Goal: Information Seeking & Learning: Check status

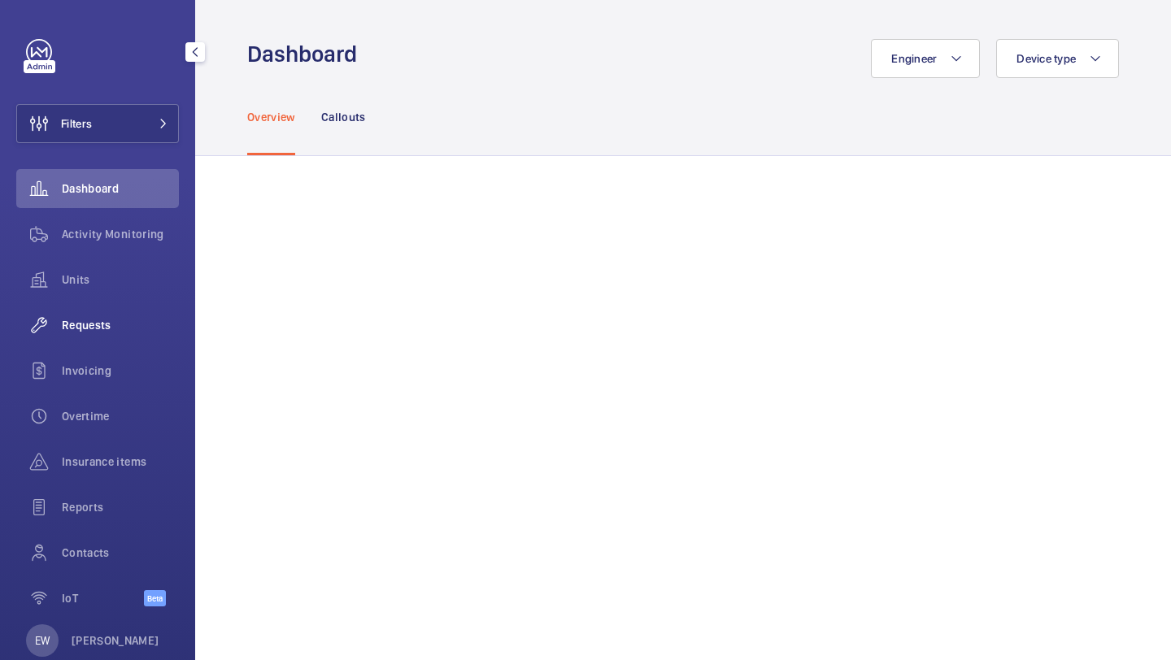
click at [99, 320] on span "Requests" at bounding box center [120, 325] width 117 height 16
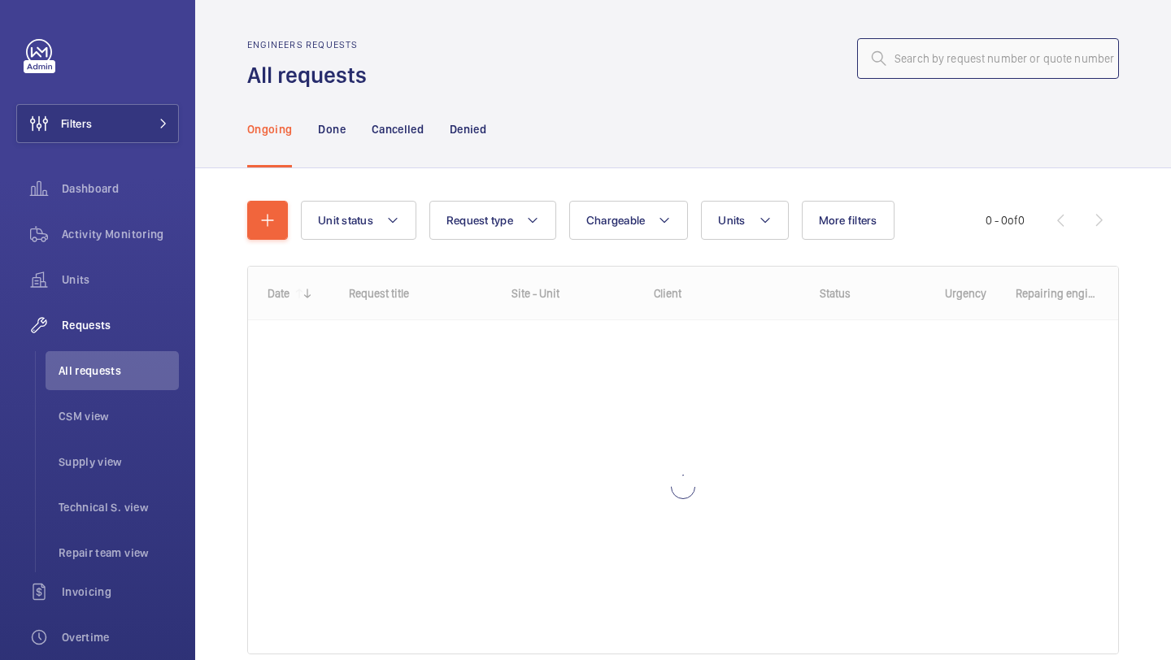
click at [970, 66] on input "text" at bounding box center [988, 58] width 262 height 41
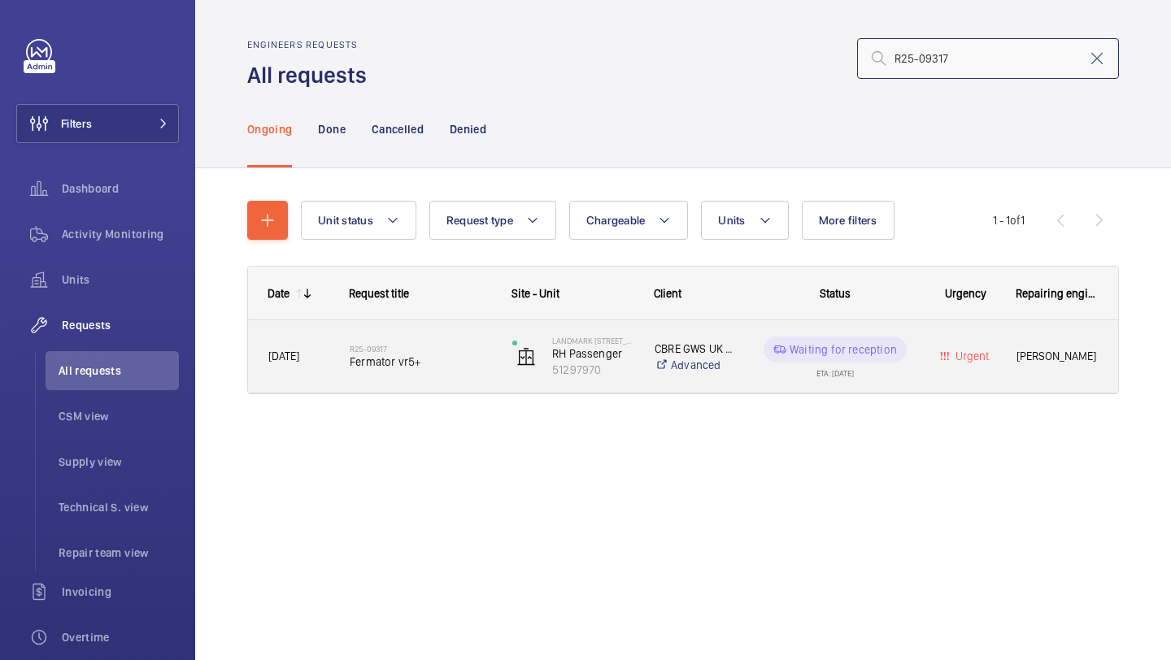
type input "R25-09317"
click at [408, 364] on span "Fermator vr5+" at bounding box center [420, 362] width 141 height 16
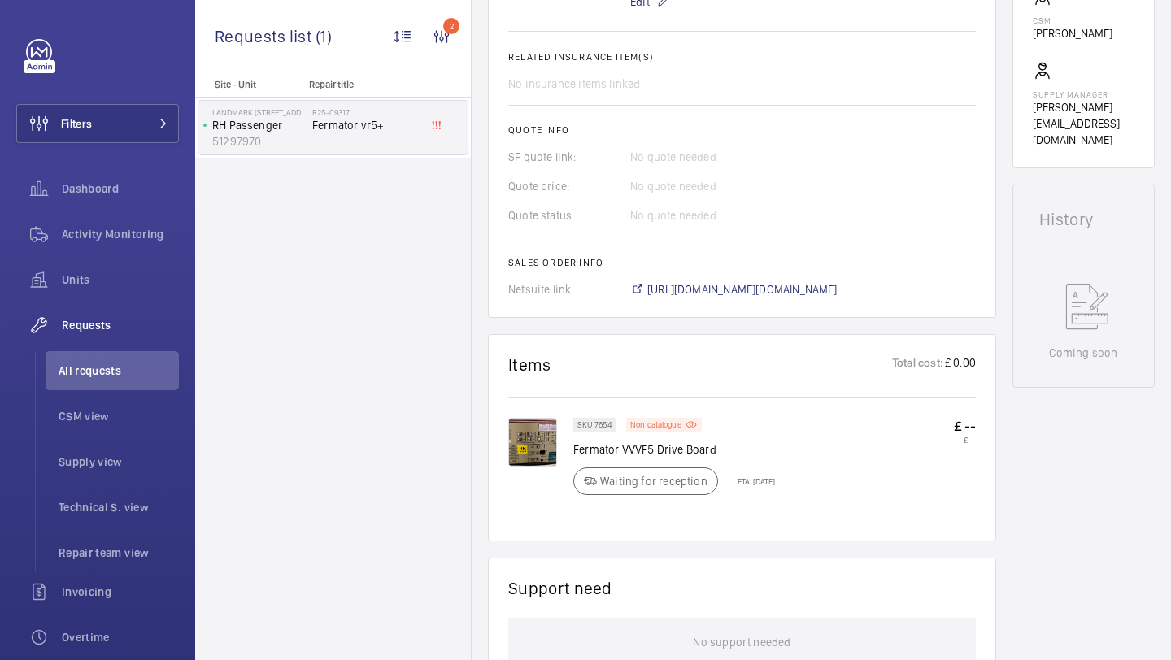
scroll to position [343, 0]
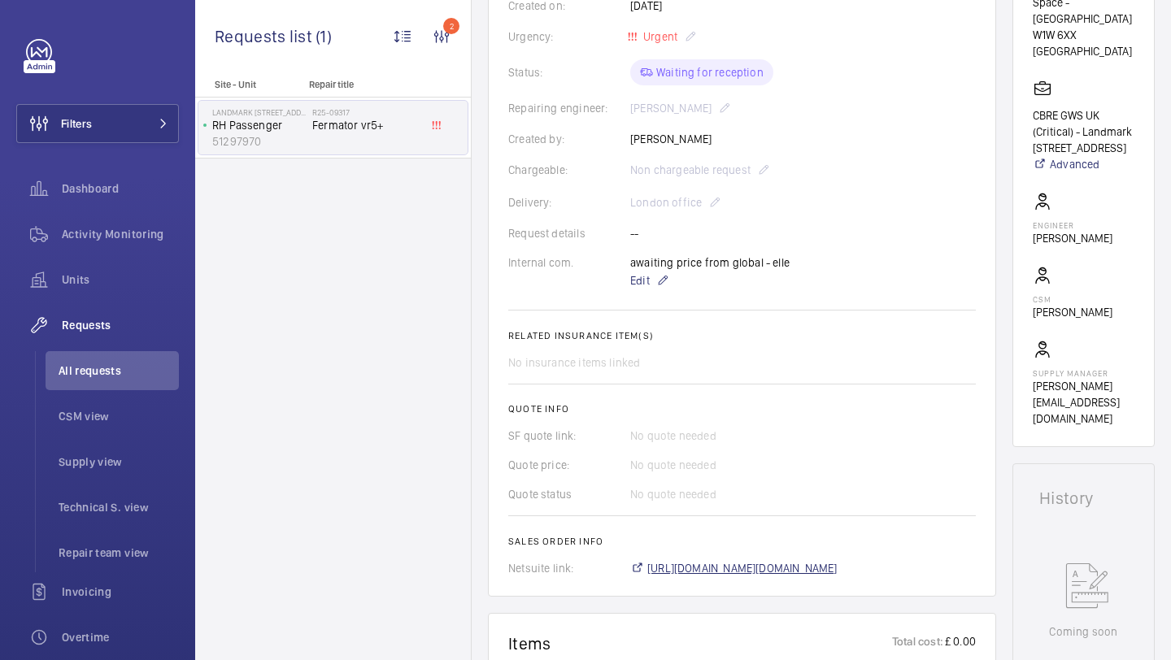
click at [686, 574] on span "https://6461500.app.netsuite.com/app/accounting/transactions/salesord.nl?id=279…" at bounding box center [742, 568] width 190 height 16
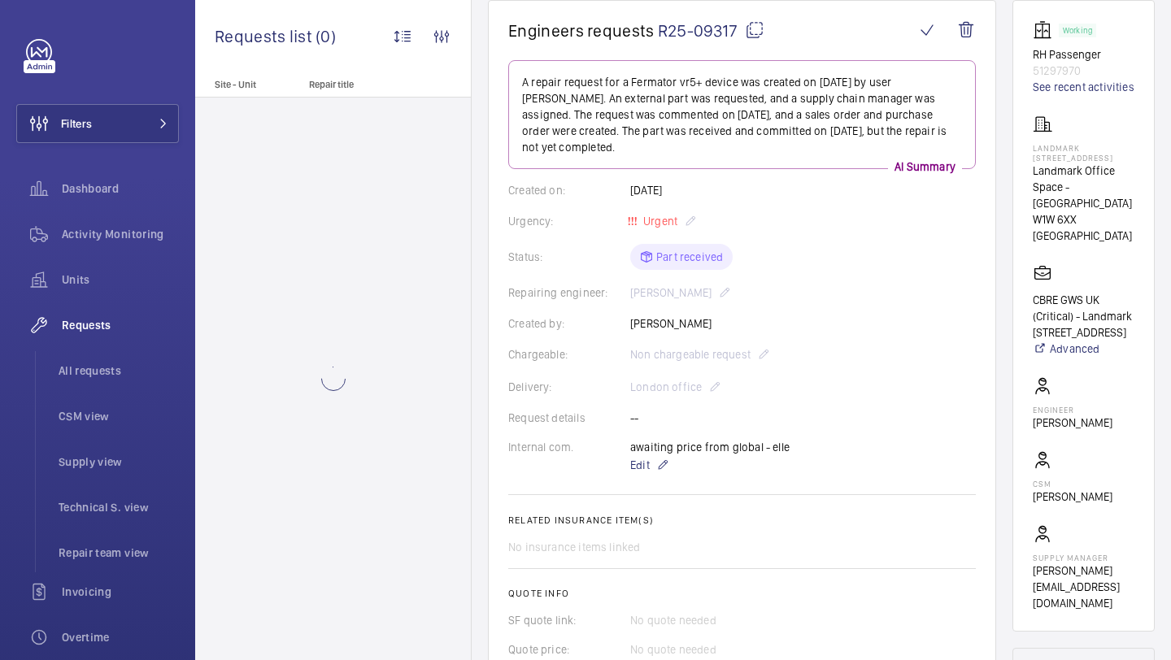
scroll to position [588, 0]
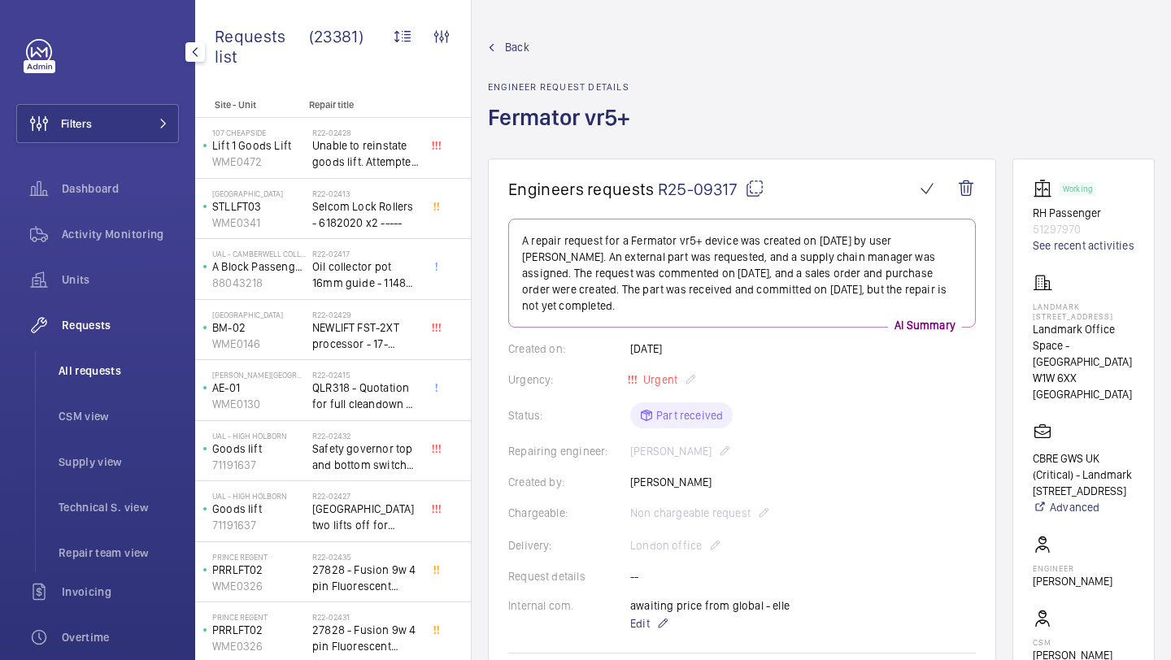
click at [105, 375] on span "All requests" at bounding box center [119, 371] width 120 height 16
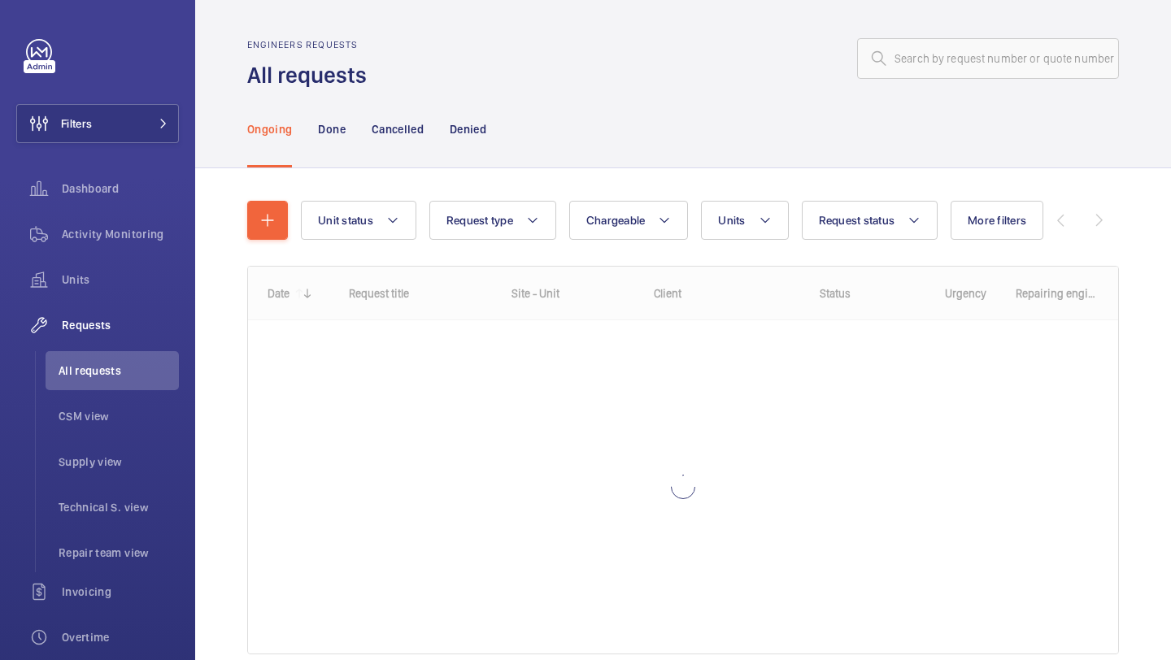
click at [915, 29] on wm-front-admin-header "Engineers requests All requests" at bounding box center [683, 45] width 976 height 90
click at [915, 37] on wm-front-admin-header "Engineers requests All requests" at bounding box center [683, 45] width 976 height 90
click at [915, 46] on input "text" at bounding box center [988, 58] width 262 height 41
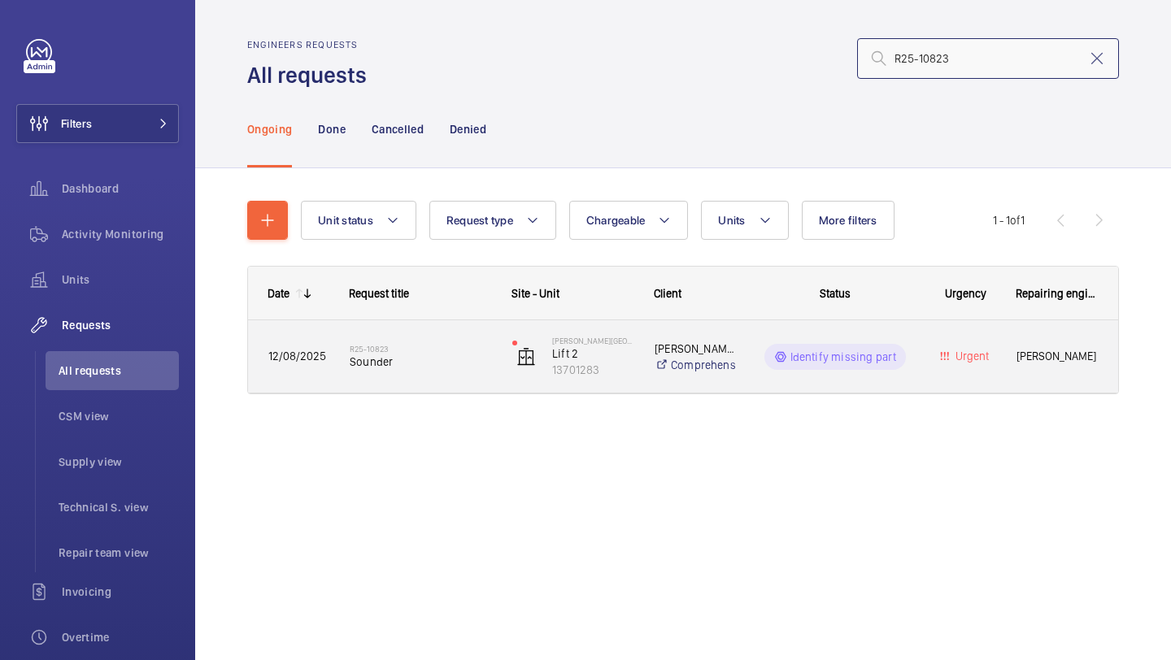
type input "R25-10823"
click at [413, 368] on span "Sounder" at bounding box center [420, 362] width 141 height 16
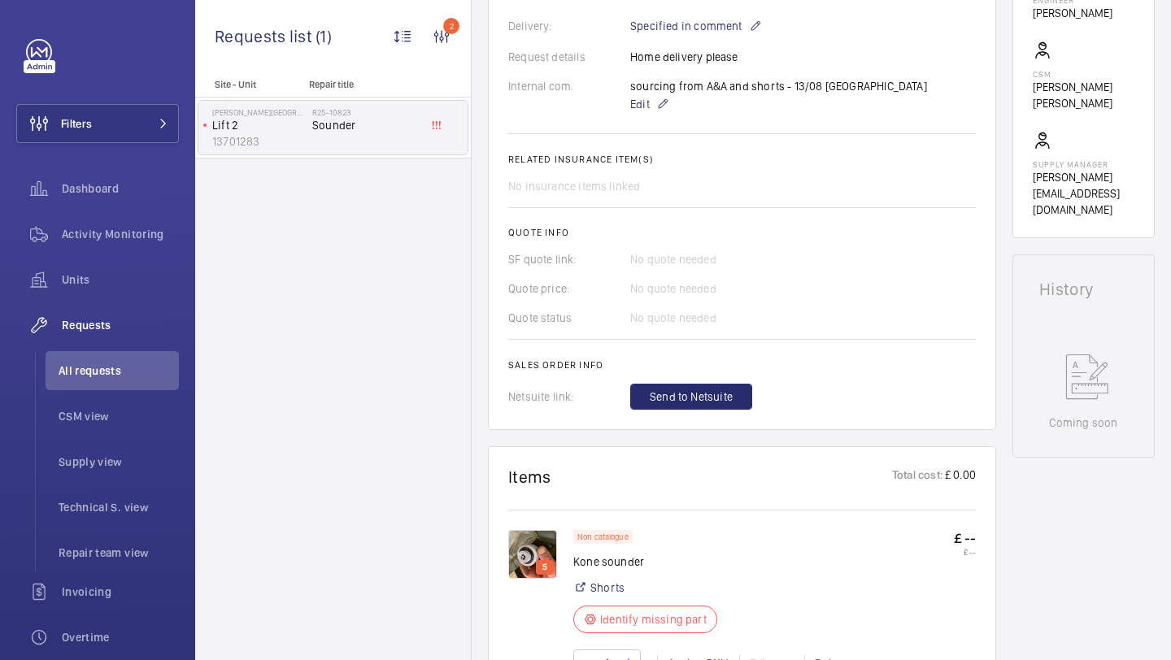
scroll to position [505, 0]
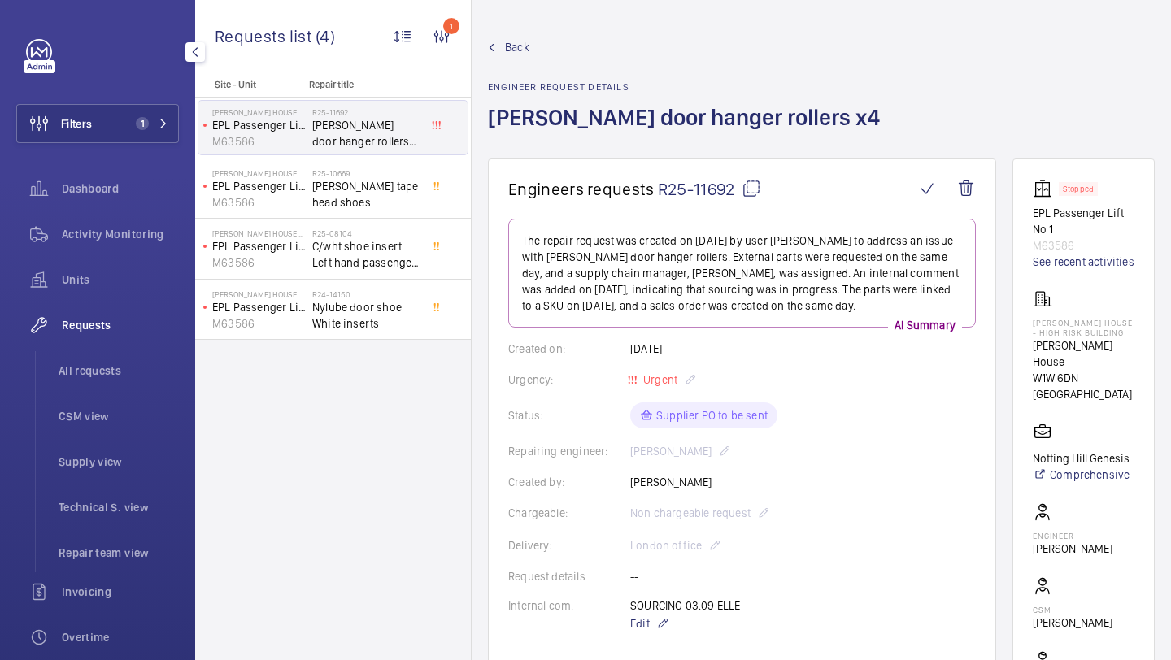
scroll to position [786, 0]
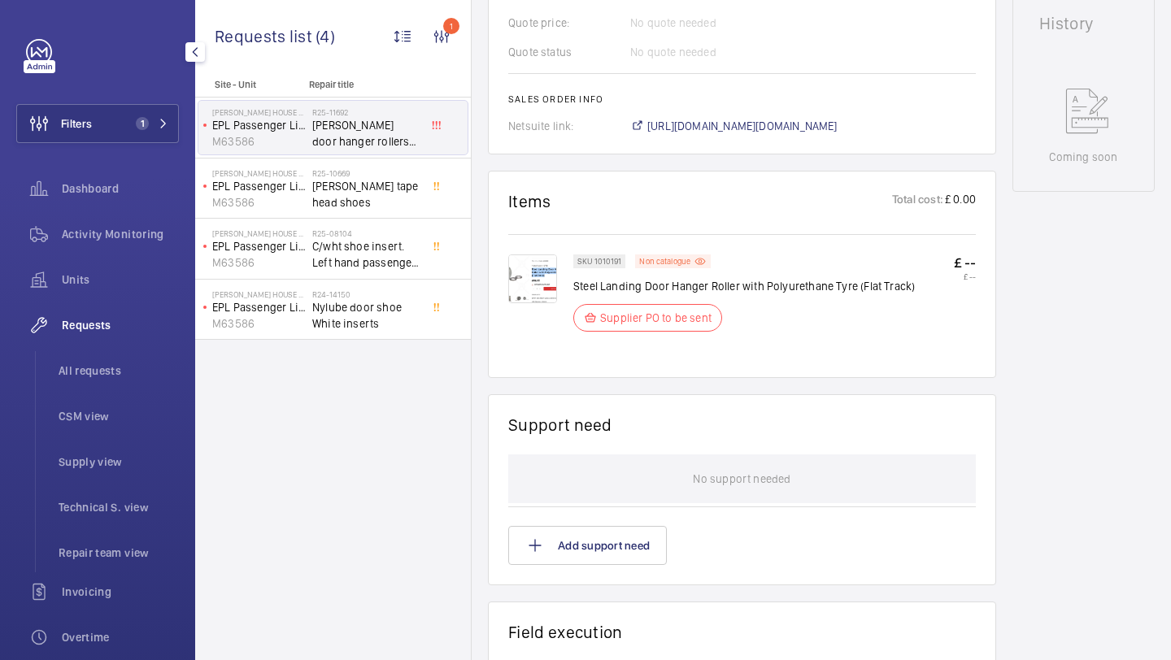
click at [122, 102] on div "Filters 1 Dashboard Activity Monitoring Units Requests All requests CSM view Su…" at bounding box center [97, 442] width 163 height 807
click at [117, 113] on button "Filters 1" at bounding box center [97, 123] width 163 height 39
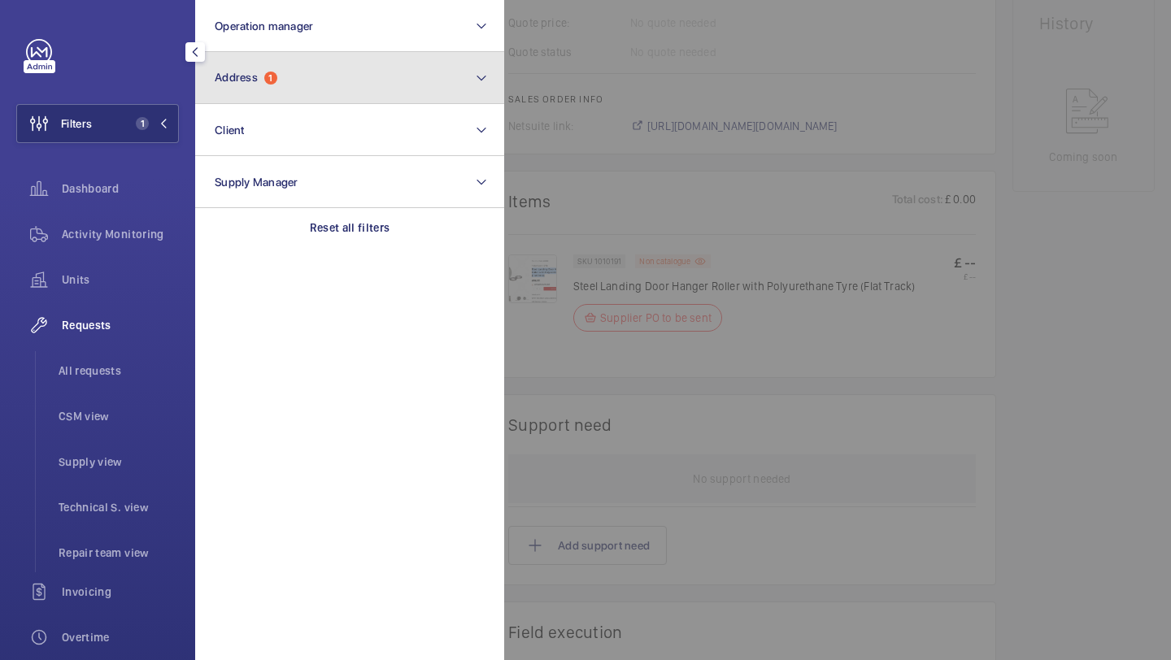
click at [237, 74] on span "Address" at bounding box center [236, 77] width 43 height 13
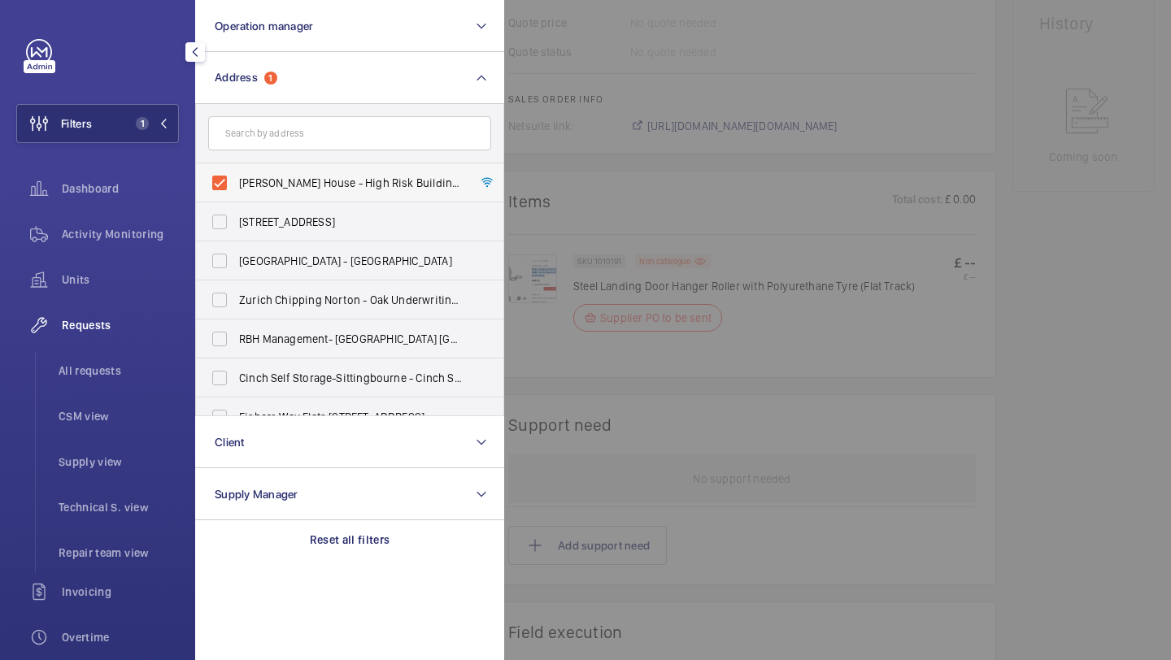
click at [259, 180] on span "John Astor House - High Risk Building - John Astor House, LONDON W1W 6DN" at bounding box center [351, 183] width 224 height 16
click at [236, 180] on input "John Astor House - High Risk Building - John Astor House, LONDON W1W 6DN" at bounding box center [219, 183] width 33 height 33
checkbox input "false"
click at [259, 146] on input "text" at bounding box center [349, 133] width 283 height 34
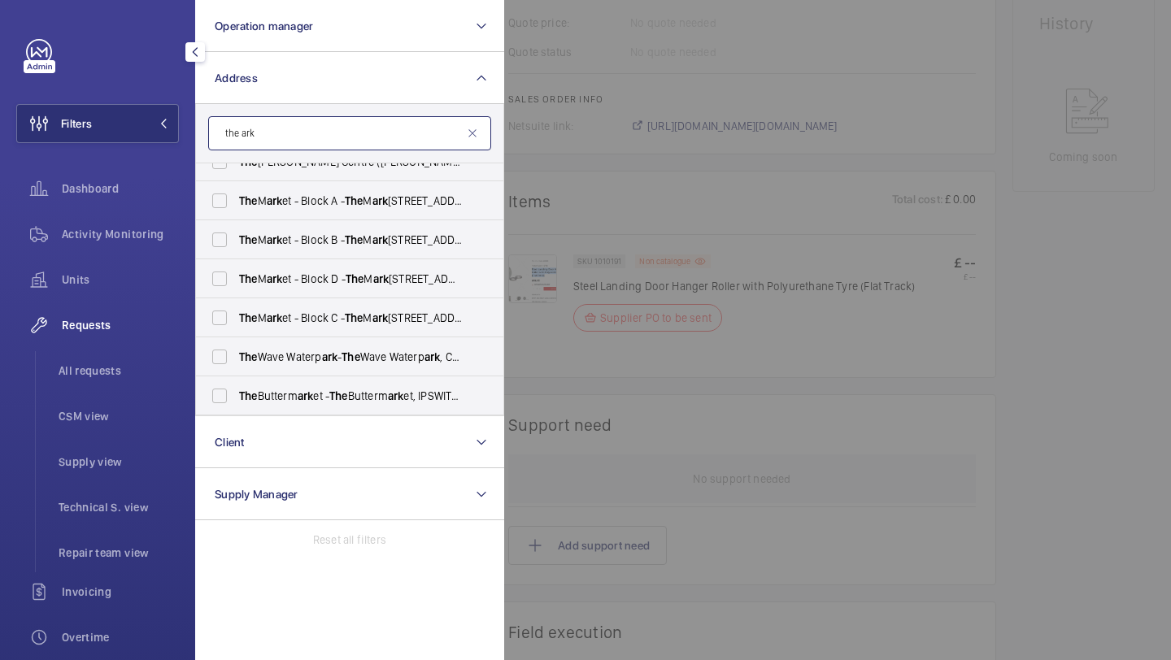
scroll to position [193, 0]
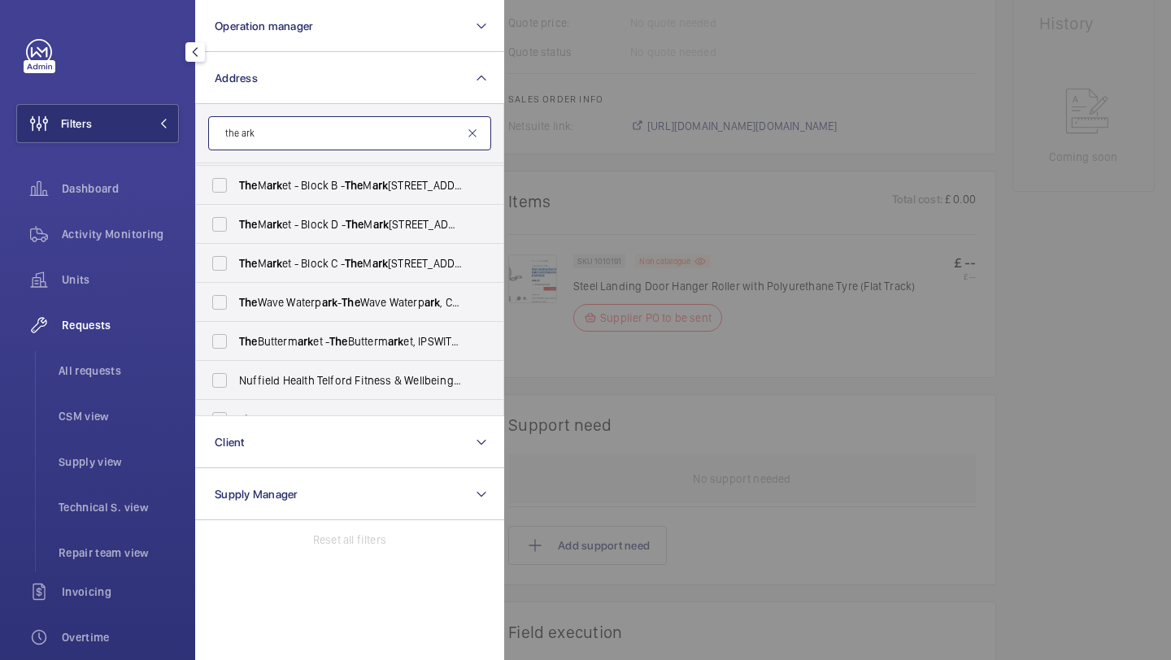
type input "the ark"
click at [467, 137] on mat-icon at bounding box center [472, 133] width 13 height 13
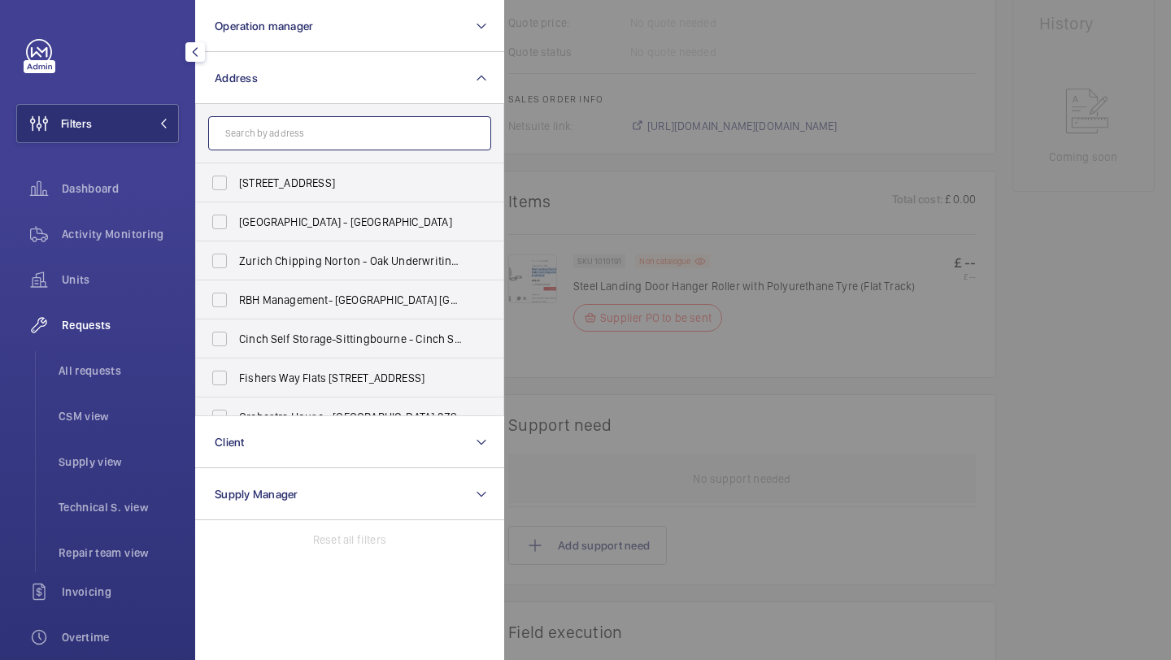
click at [429, 136] on input "text" at bounding box center [349, 133] width 283 height 34
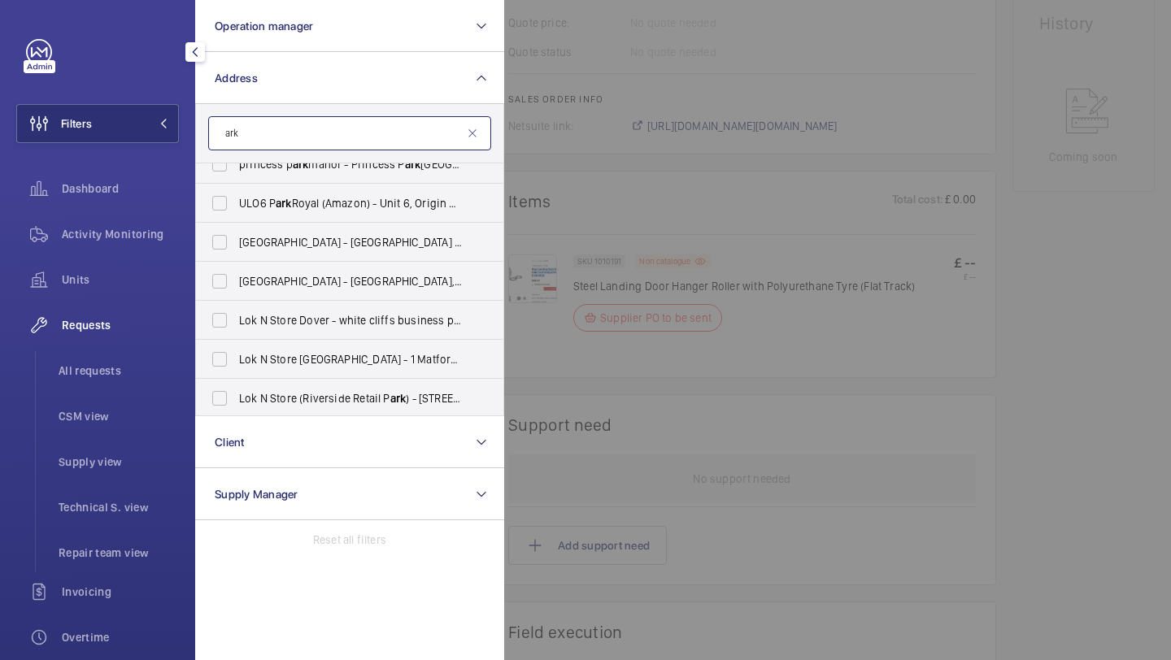
scroll to position [4791, 0]
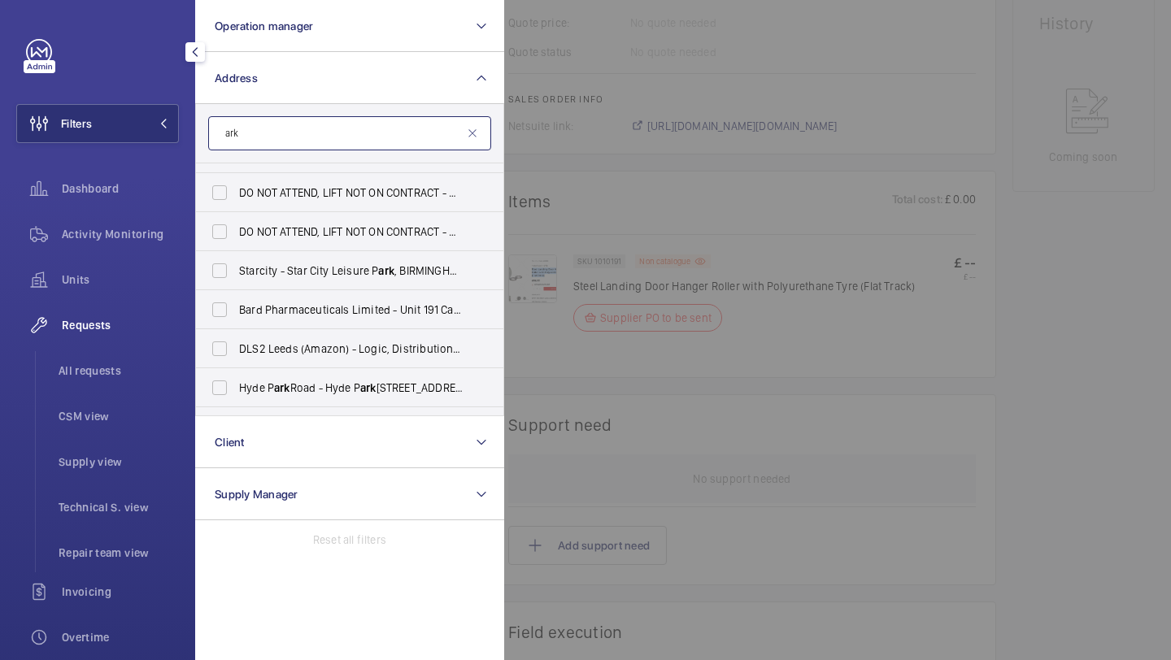
type input "ark"
click at [472, 132] on mat-icon at bounding box center [472, 133] width 13 height 13
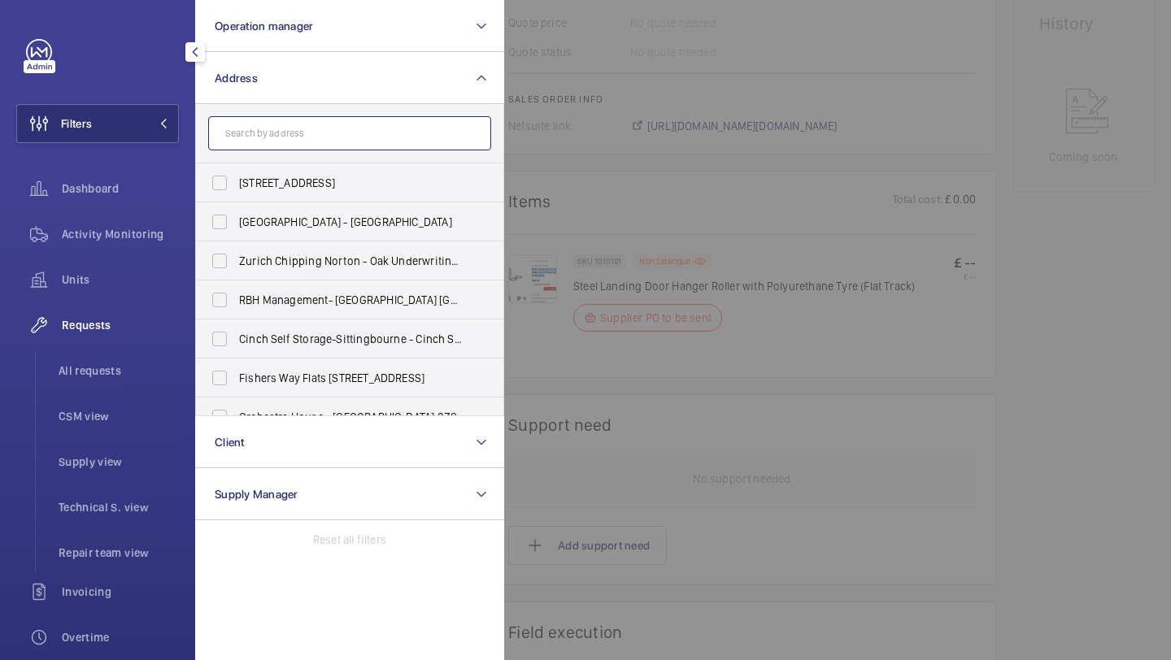
click at [264, 122] on input "text" at bounding box center [349, 133] width 283 height 34
type input "ark"
click at [84, 349] on div "Requests All requests CSM view Supply view Technical S. view Repair team view" at bounding box center [97, 439] width 163 height 267
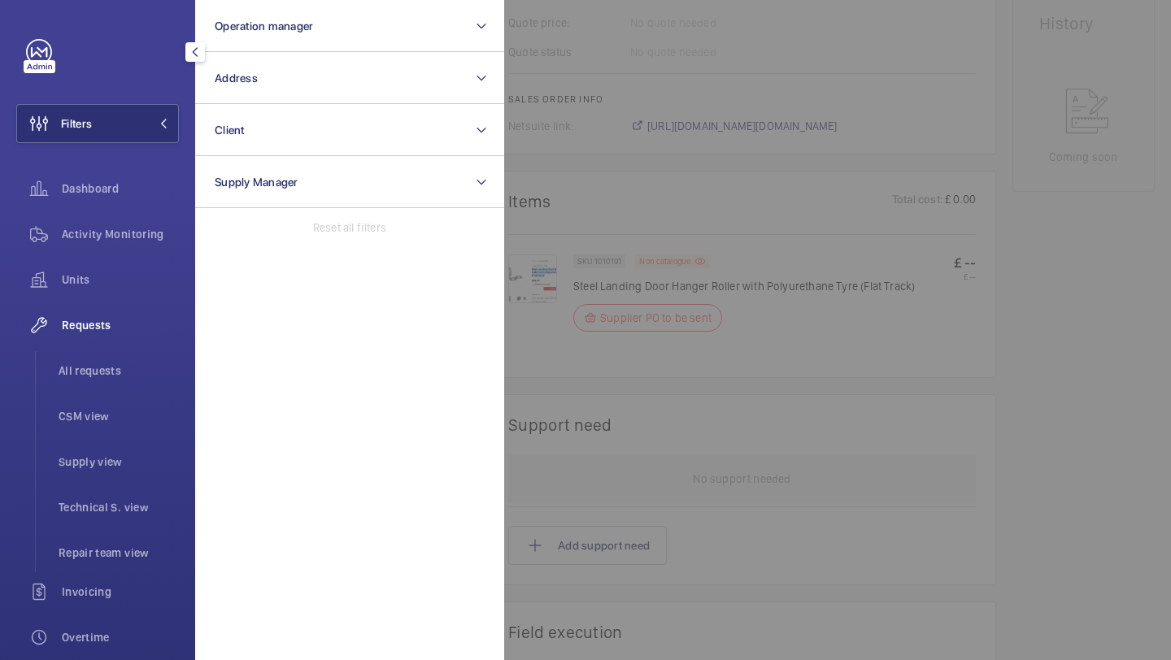
click at [146, 362] on li "All requests" at bounding box center [112, 370] width 133 height 39
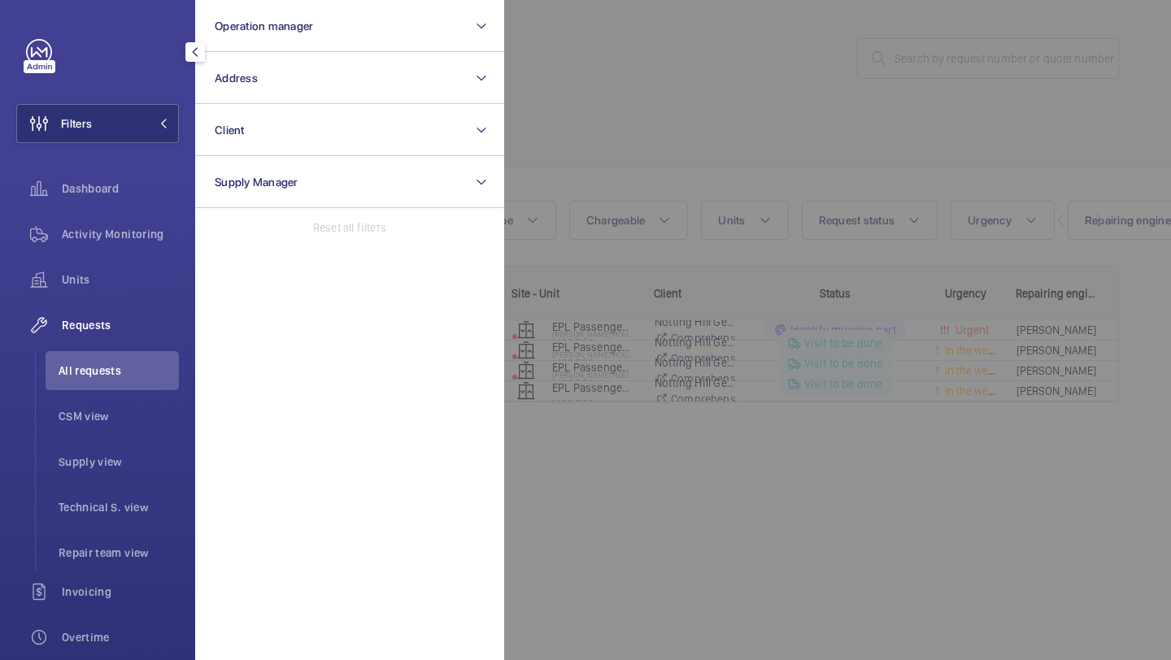
click at [761, 102] on div at bounding box center [1089, 330] width 1171 height 660
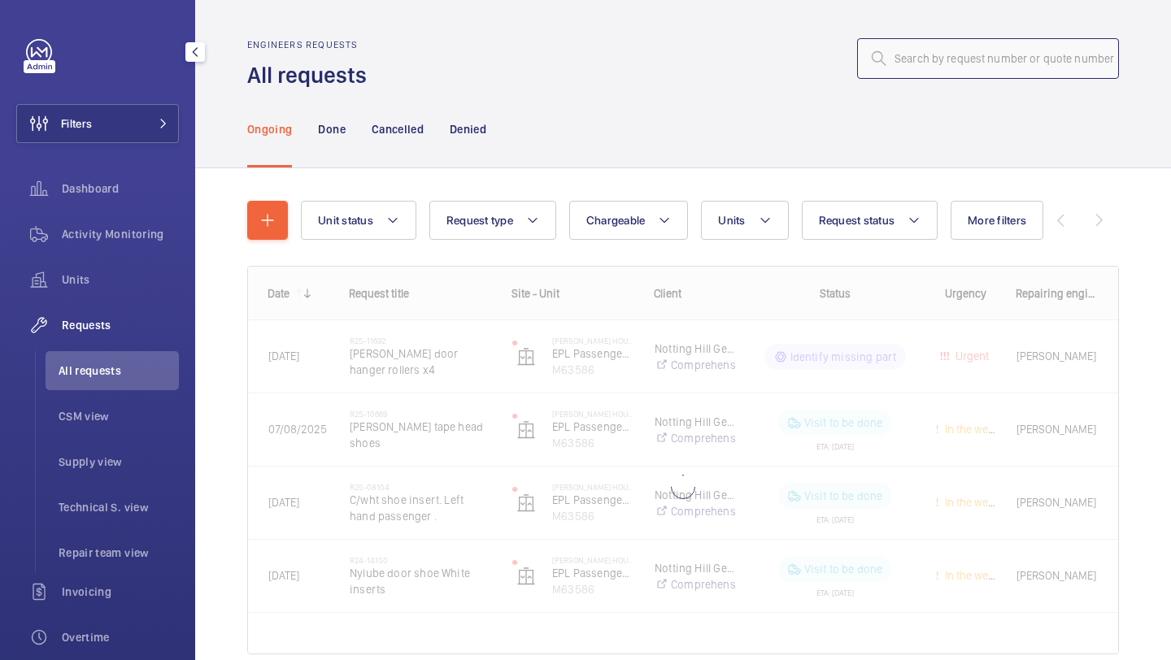
click at [939, 65] on input "text" at bounding box center [988, 58] width 262 height 41
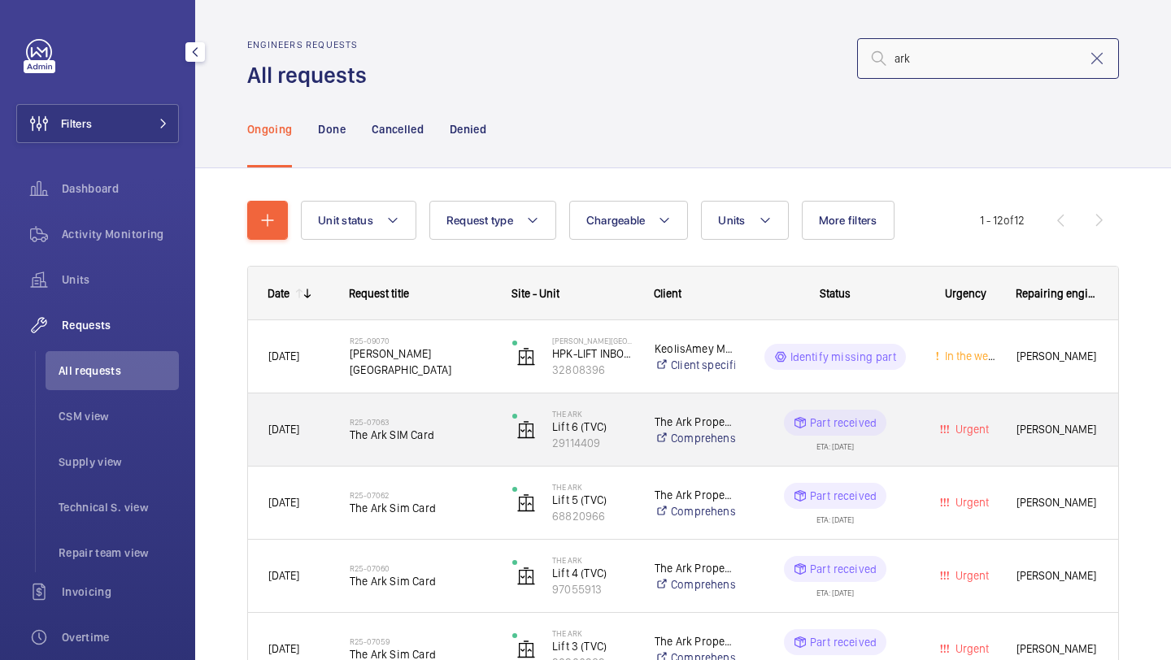
type input "ark"
click at [438, 418] on h2 "R25-07063" at bounding box center [420, 422] width 141 height 10
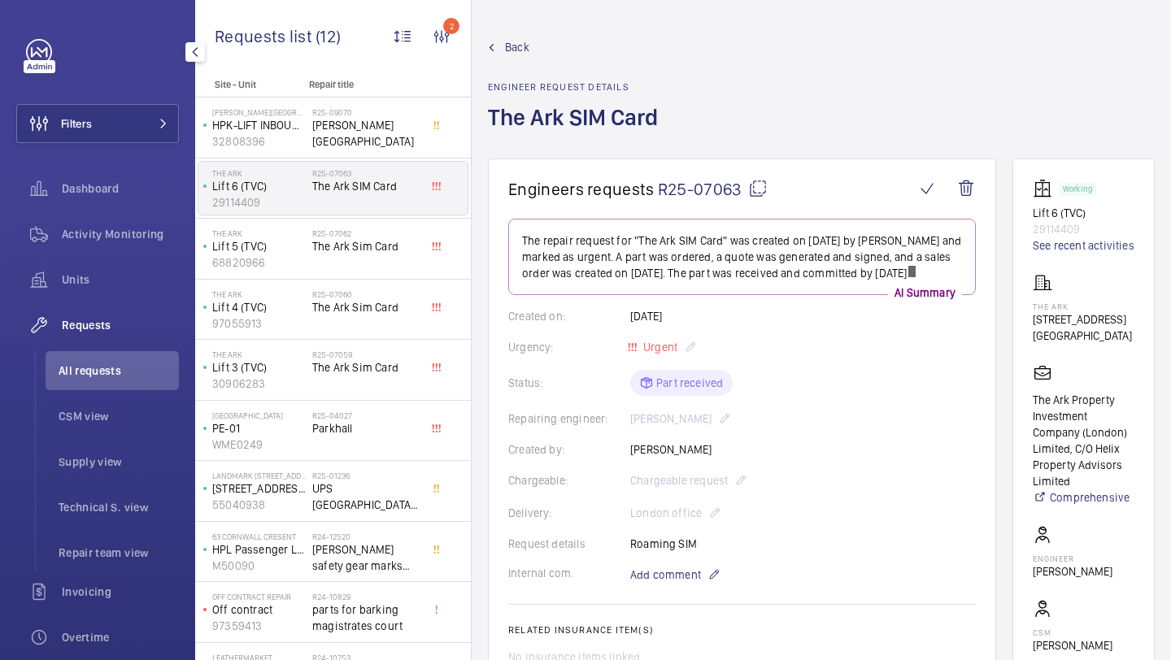
drag, startPoint x: 1126, startPoint y: 337, endPoint x: 1024, endPoint y: 333, distance: 102.5
click at [1024, 333] on wm-front-card "Working Lift 6 (TVC) 29114409 See recent activities The Ark 201 Talgarth Road W…" at bounding box center [1083, 470] width 142 height 622
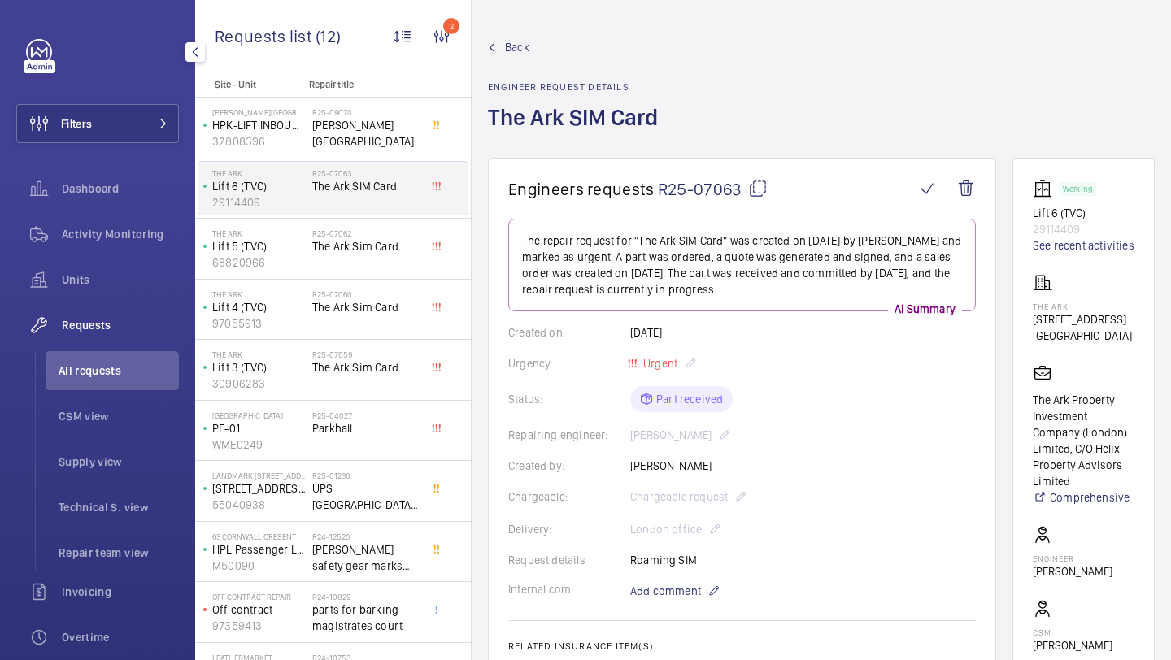
copy p "201 Talgarth Road"
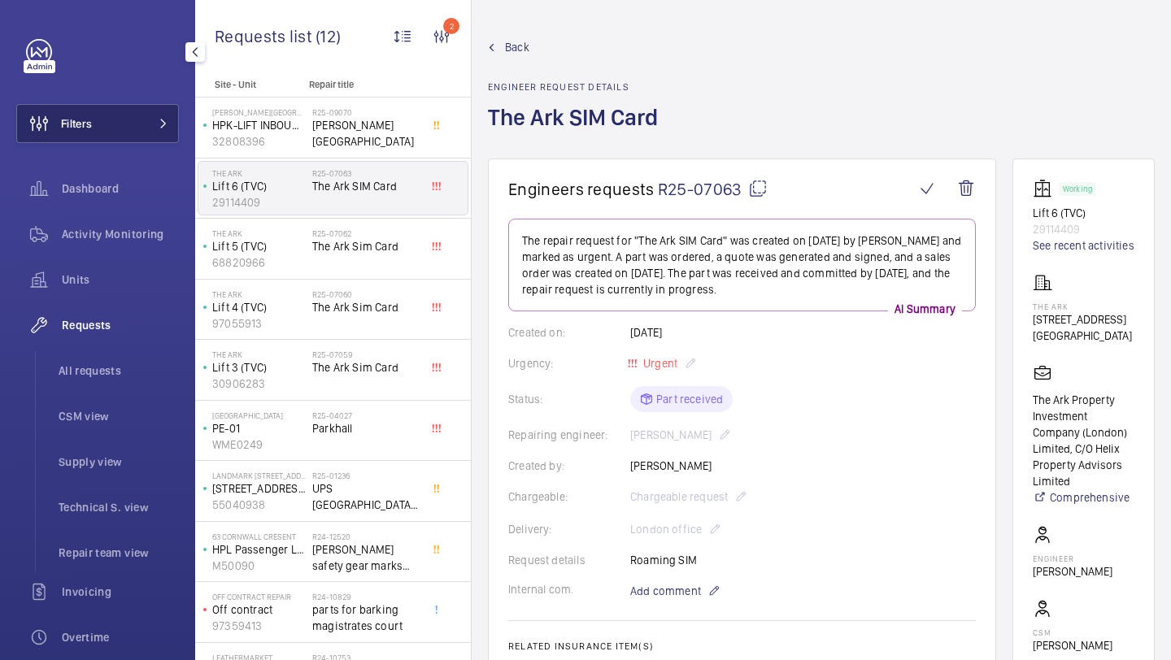
click at [143, 128] on button "Filters" at bounding box center [97, 123] width 163 height 39
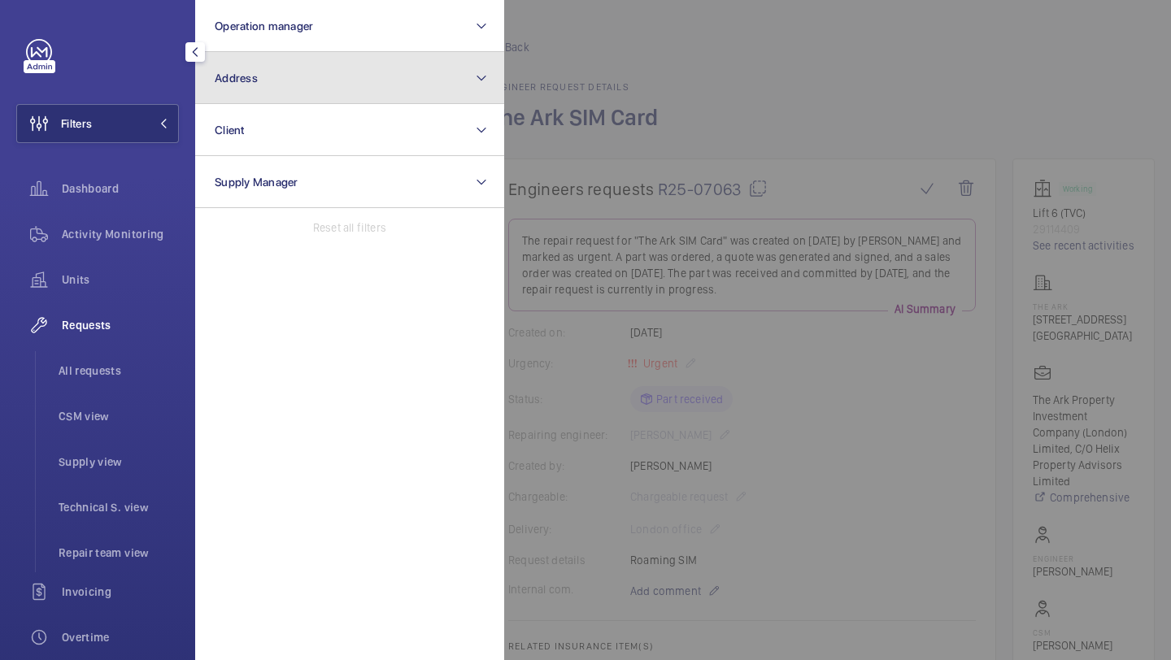
click at [276, 93] on button "Address" at bounding box center [349, 78] width 309 height 52
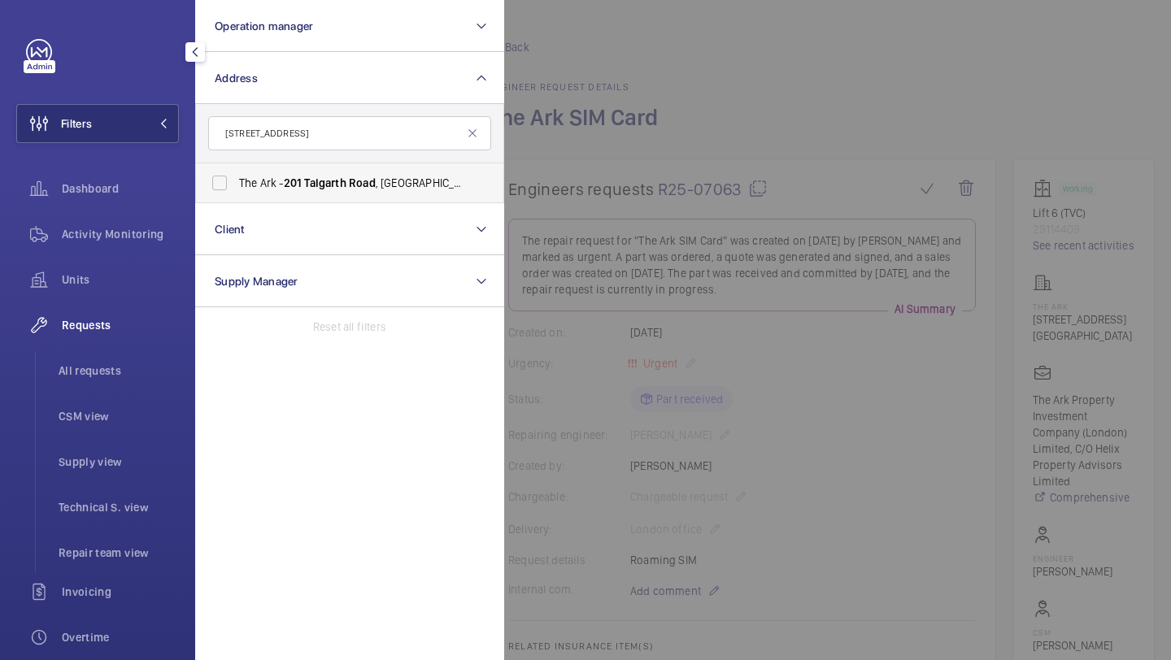
type input "201 Talgarth Road"
click at [287, 182] on span "201" at bounding box center [293, 182] width 19 height 13
click at [236, 182] on input "The Ark - 201 Talgarth Road , LONDON W6 8BJ" at bounding box center [219, 183] width 33 height 33
checkbox input "true"
click at [164, 377] on span "All requests" at bounding box center [119, 371] width 120 height 16
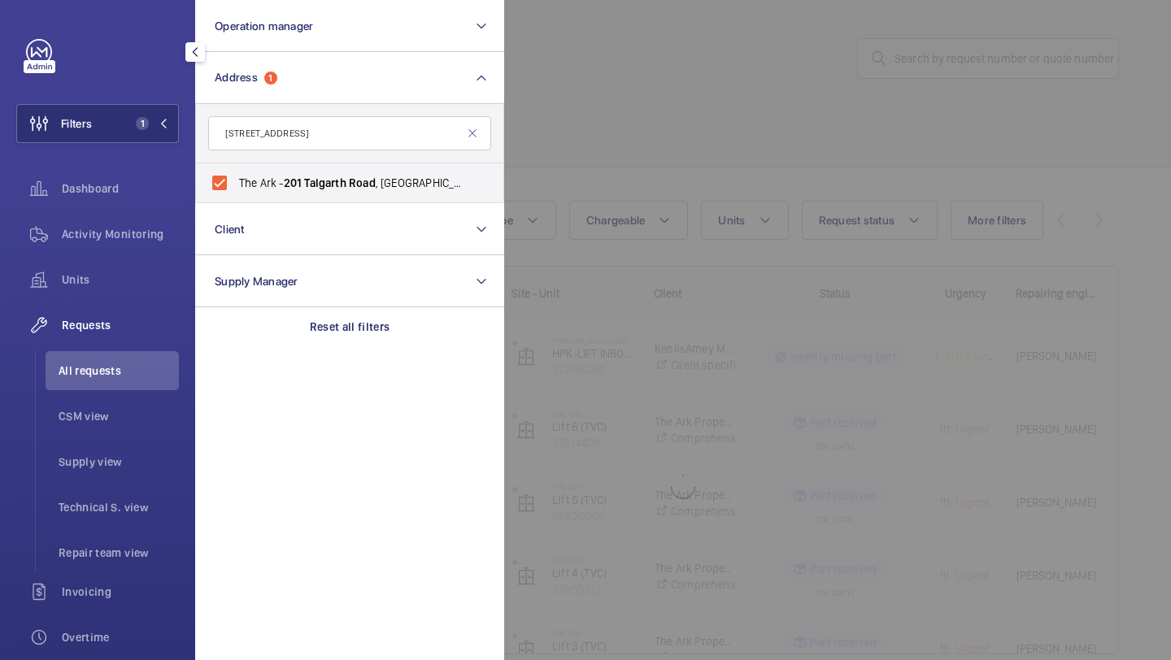
click at [777, 94] on div at bounding box center [1089, 330] width 1171 height 660
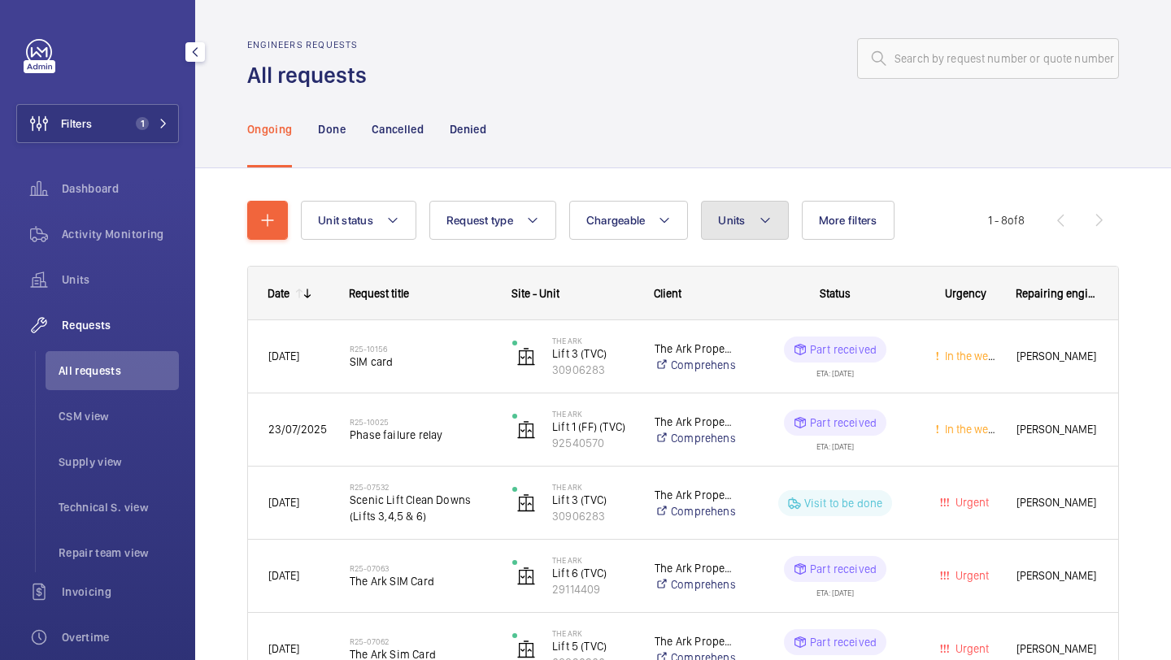
click at [733, 212] on button "Units" at bounding box center [744, 220] width 87 height 39
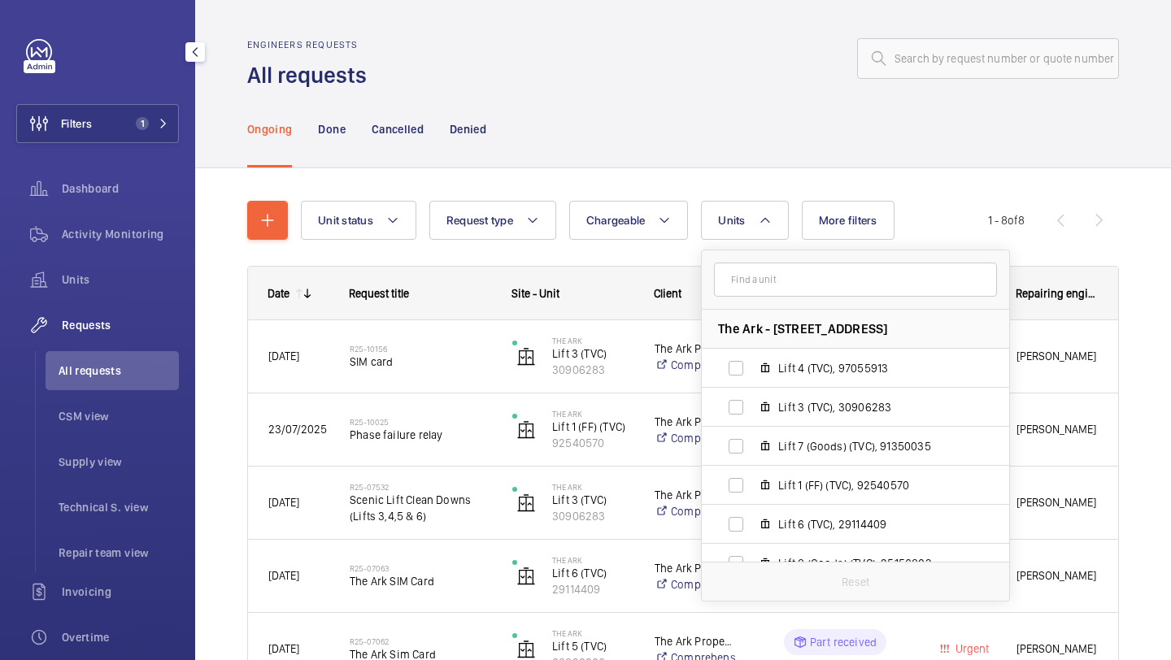
click at [551, 30] on wm-front-admin-header "Engineers requests All requests" at bounding box center [683, 45] width 976 height 90
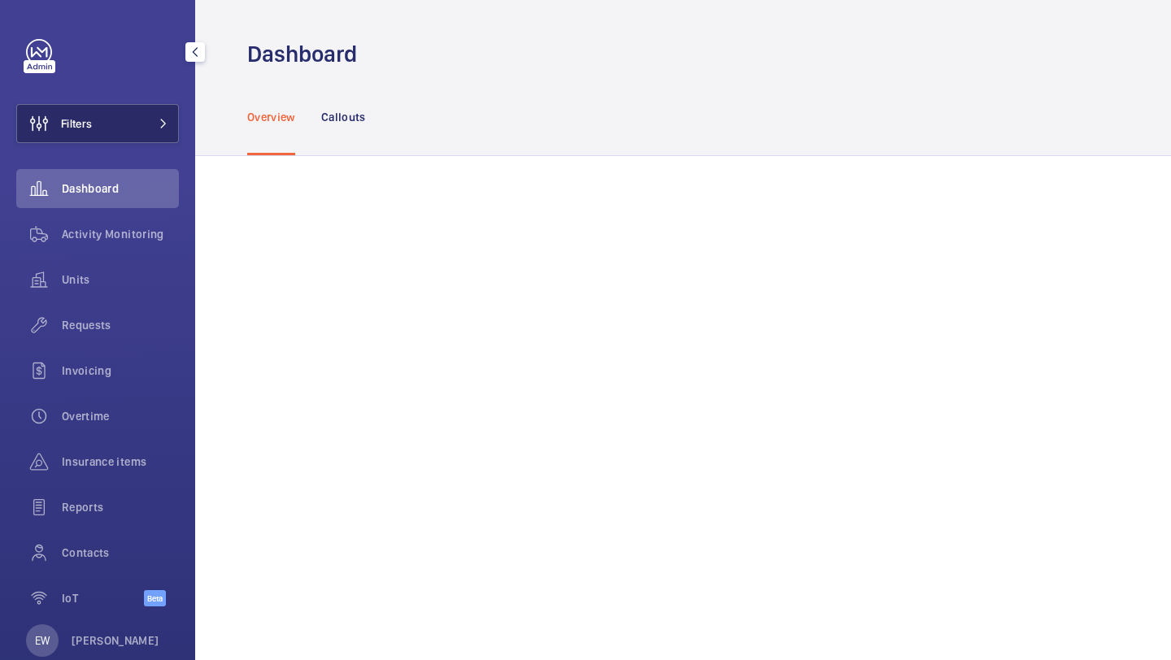
click at [124, 124] on button "Filters" at bounding box center [97, 123] width 163 height 39
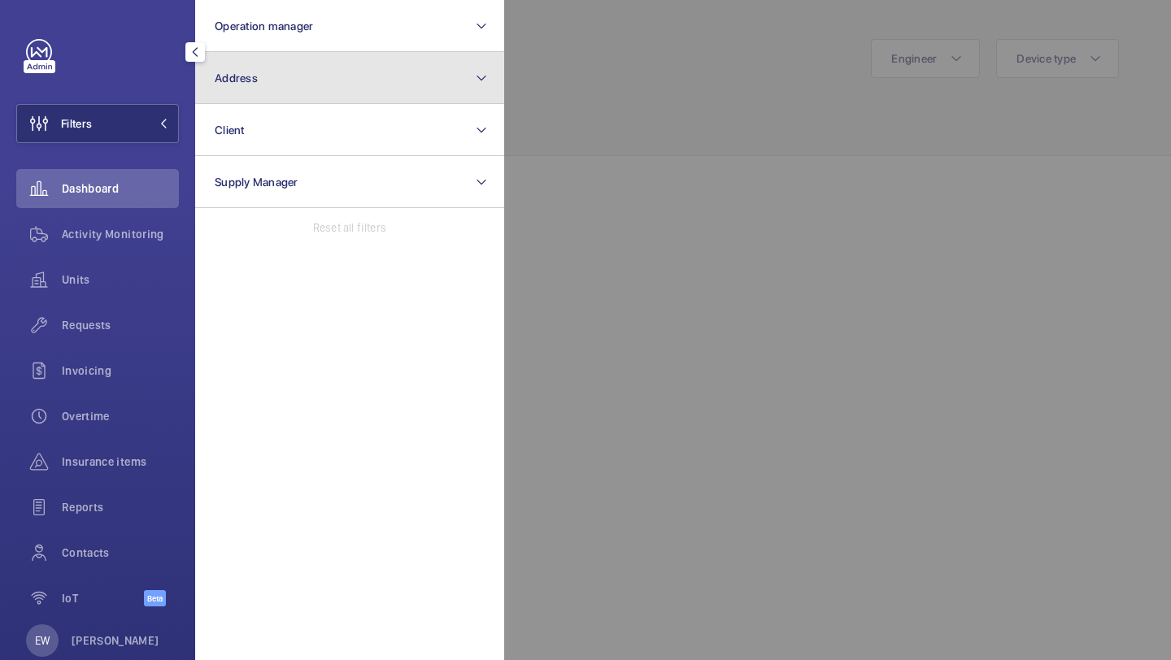
click at [280, 74] on button "Address" at bounding box center [349, 78] width 309 height 52
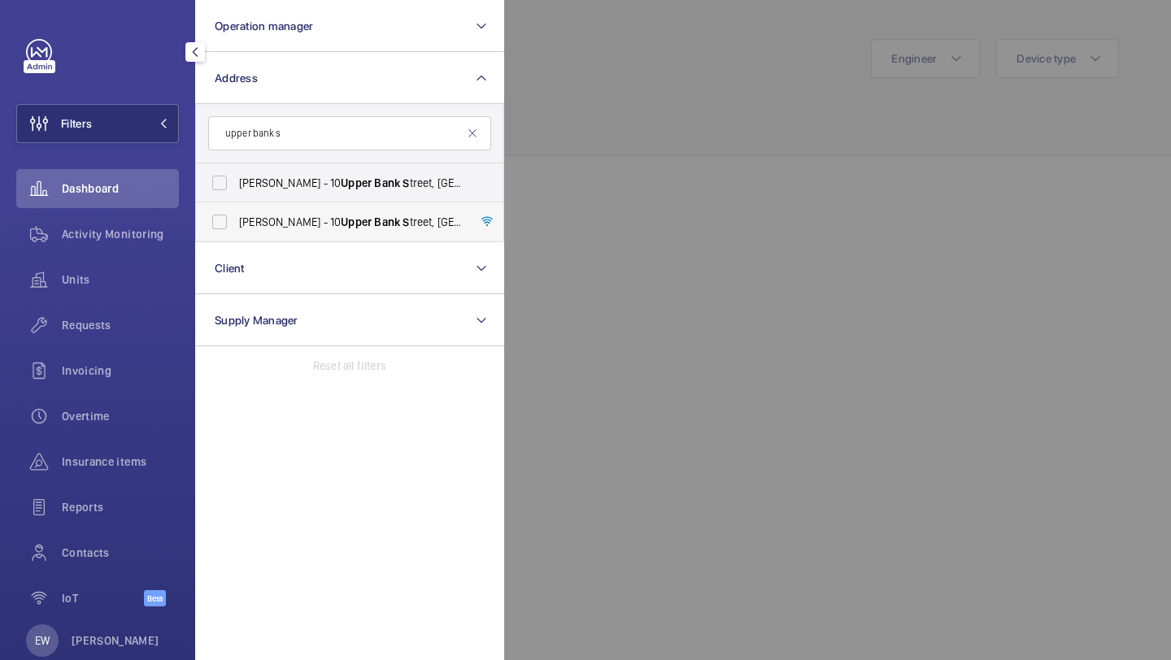
type input "upper bank s"
click at [289, 216] on span "[PERSON_NAME] - [STREET_ADDRESS]" at bounding box center [351, 222] width 224 height 16
click at [236, 216] on input "[PERSON_NAME] - [STREET_ADDRESS]" at bounding box center [219, 222] width 33 height 33
checkbox input "true"
click at [289, 188] on span "[PERSON_NAME] - [STREET_ADDRESS]" at bounding box center [351, 183] width 224 height 16
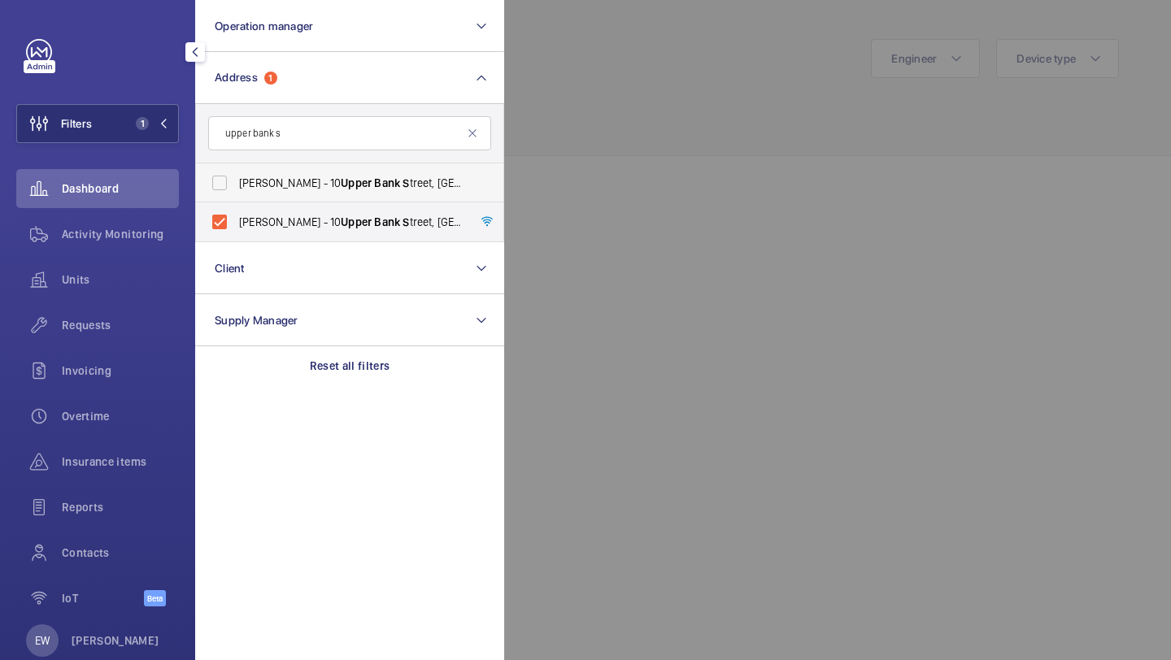
click at [236, 188] on input "[PERSON_NAME] - [STREET_ADDRESS]" at bounding box center [219, 183] width 33 height 33
checkbox input "true"
click at [152, 312] on div "Requests" at bounding box center [97, 325] width 163 height 39
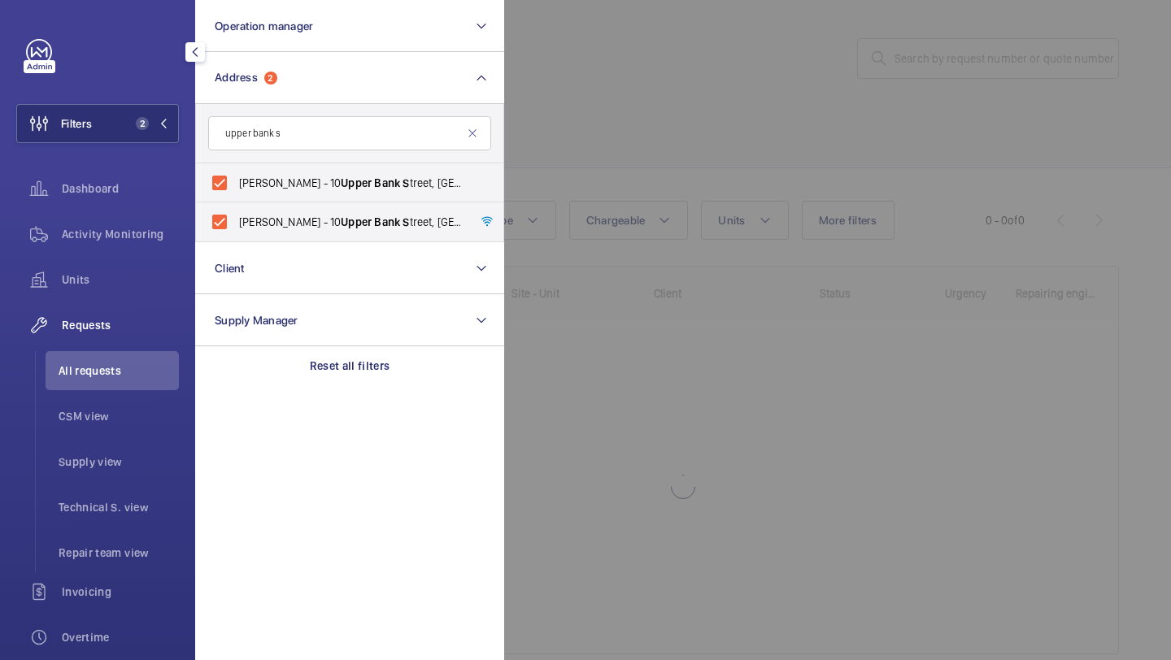
click at [559, 141] on div at bounding box center [1089, 330] width 1171 height 660
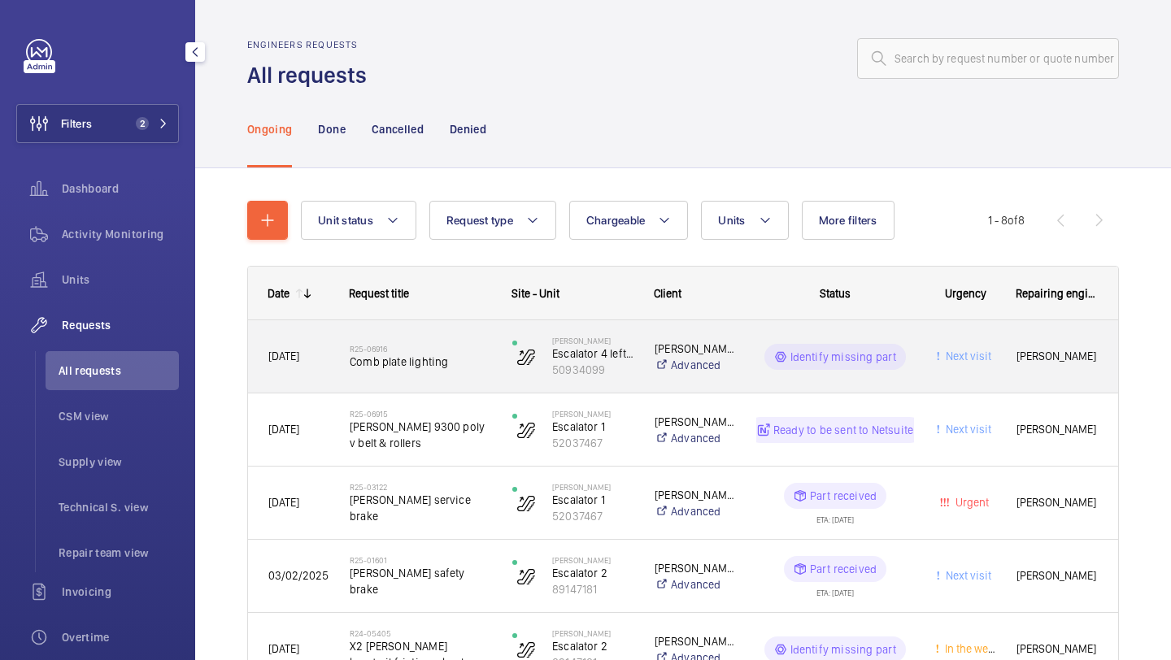
click at [429, 359] on span "Comb plate lighting" at bounding box center [420, 362] width 141 height 16
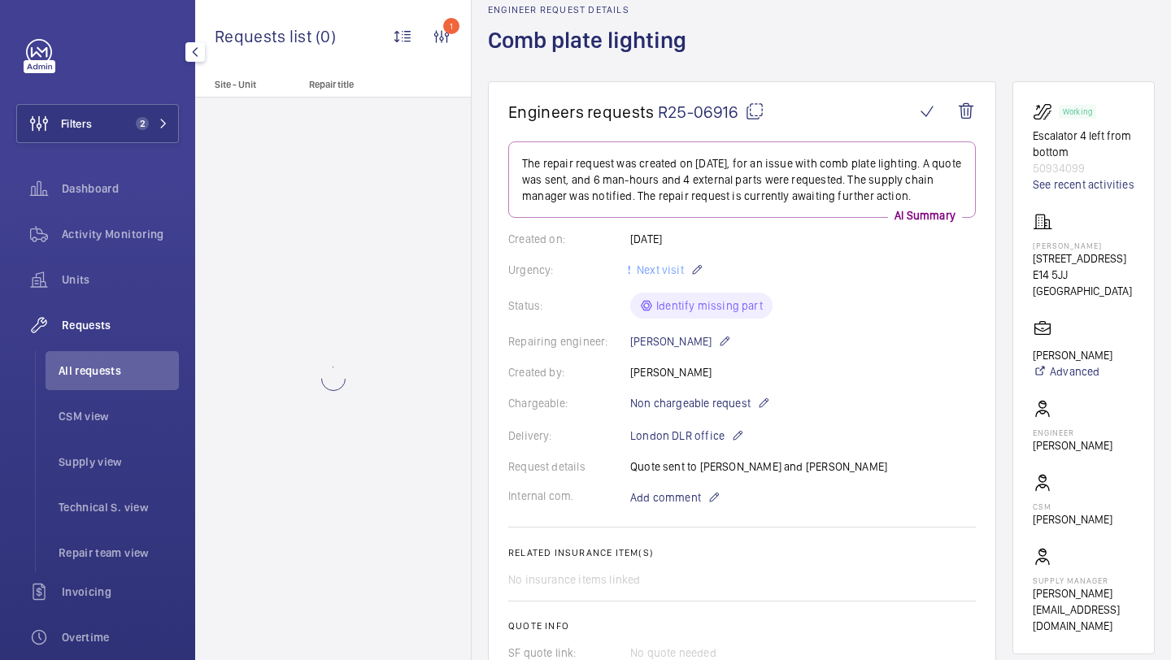
scroll to position [79, 0]
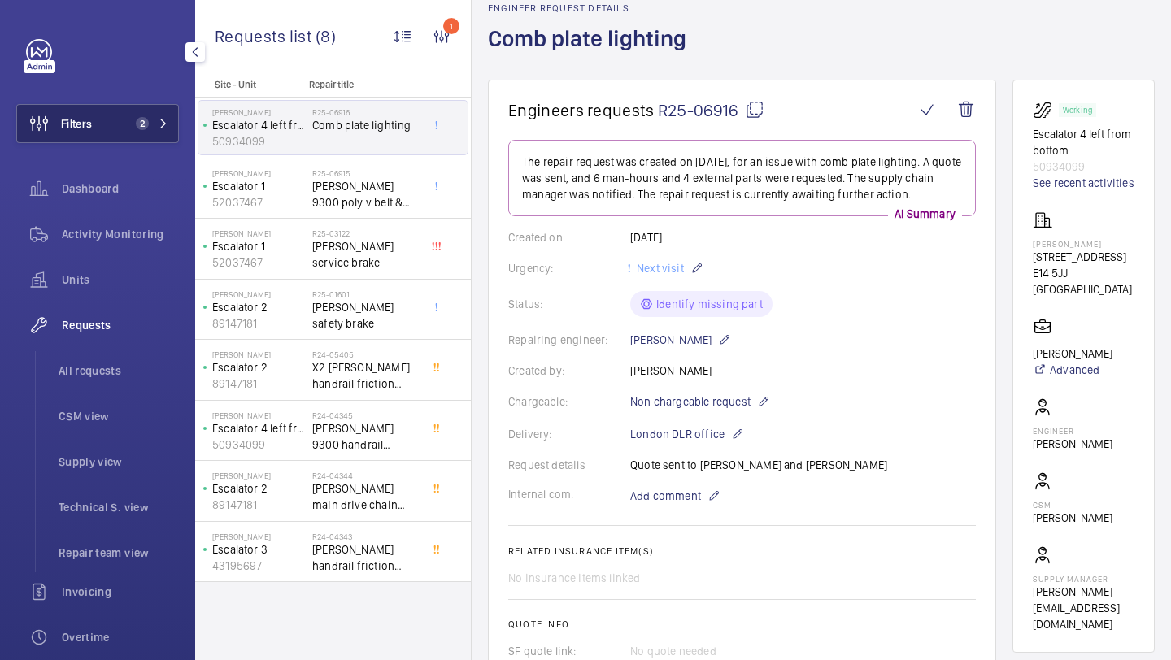
click at [114, 125] on button "Filters 2" at bounding box center [97, 123] width 163 height 39
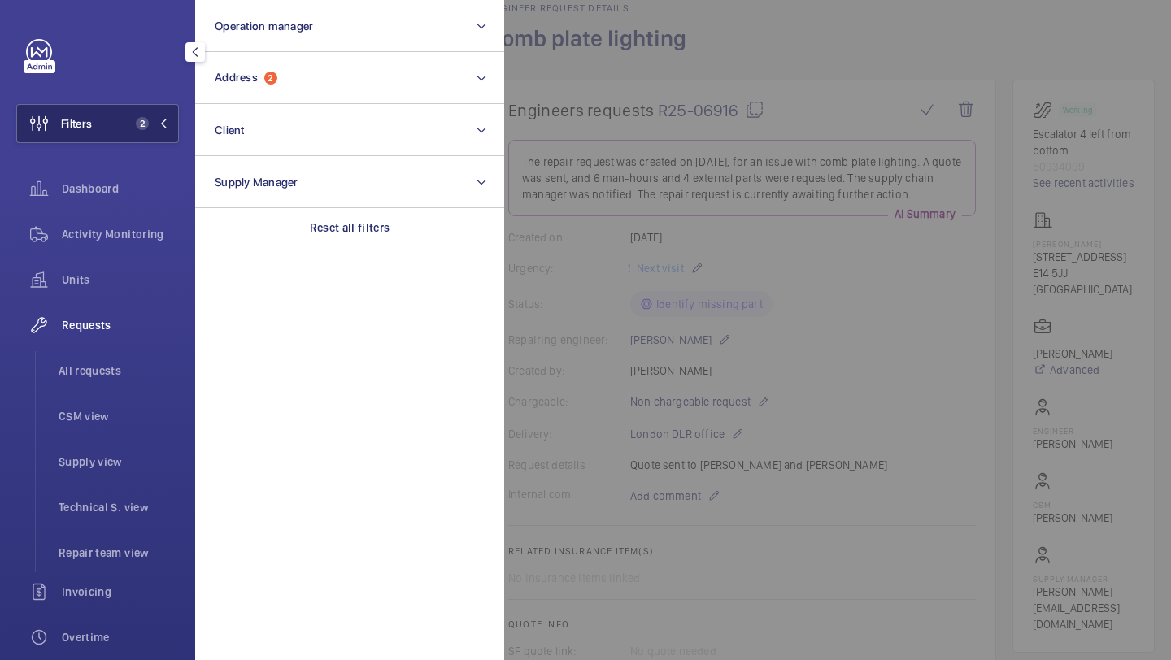
click at [110, 113] on button "Filters 2" at bounding box center [97, 123] width 163 height 39
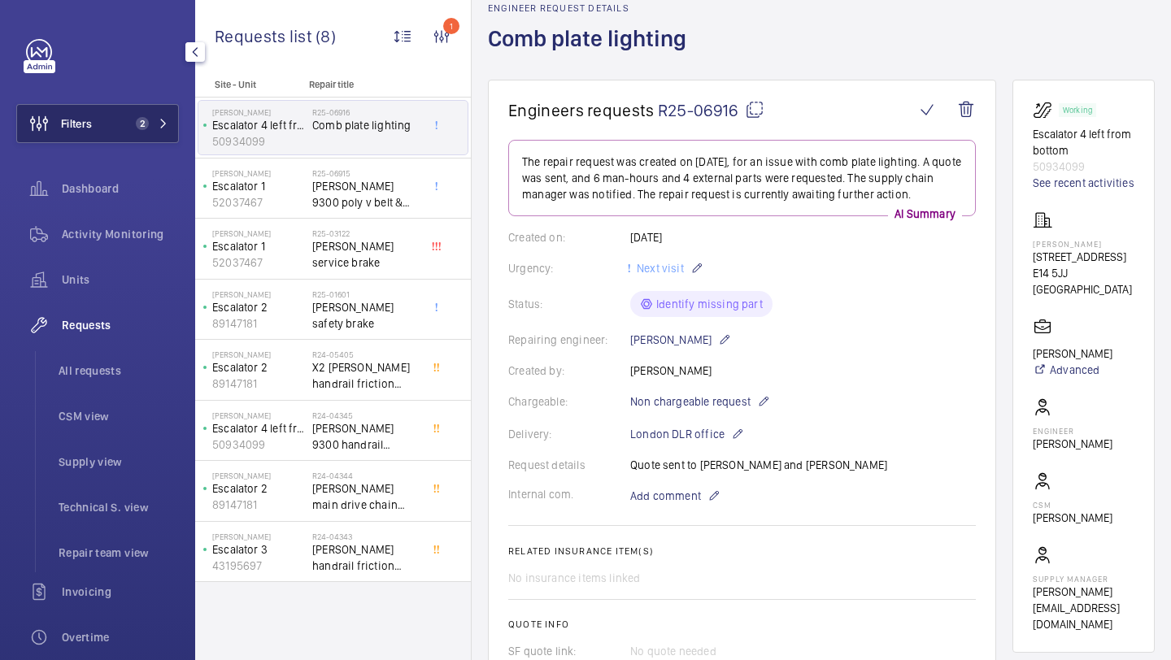
click at [152, 117] on span "2" at bounding box center [148, 123] width 39 height 13
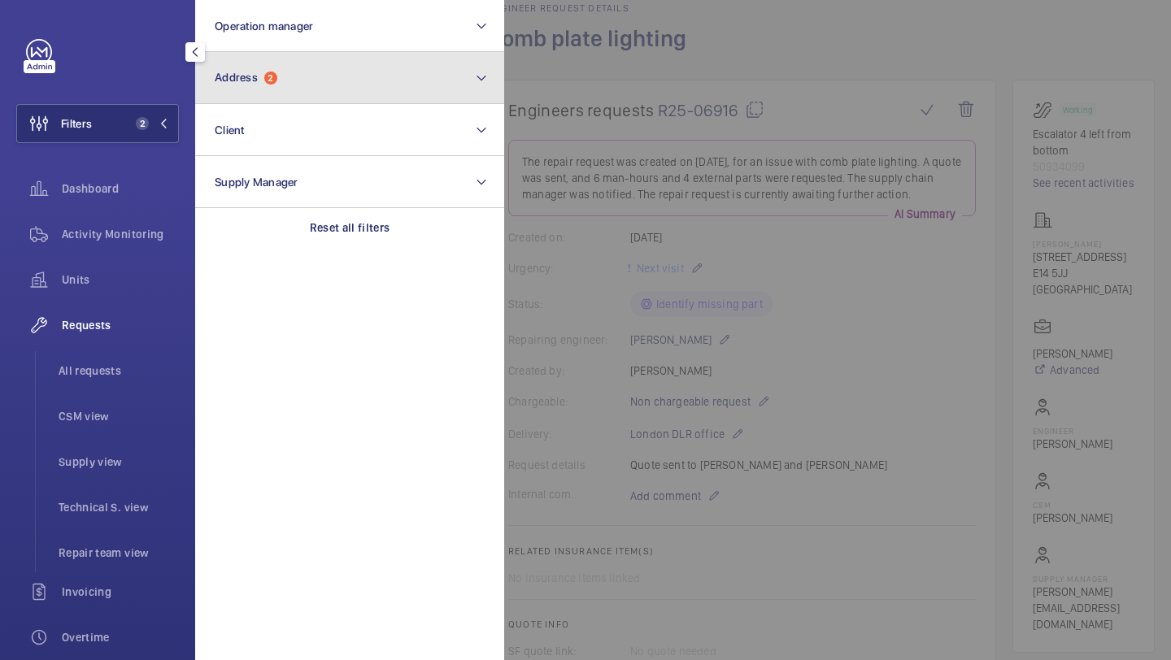
click at [250, 76] on span "Address" at bounding box center [236, 77] width 43 height 13
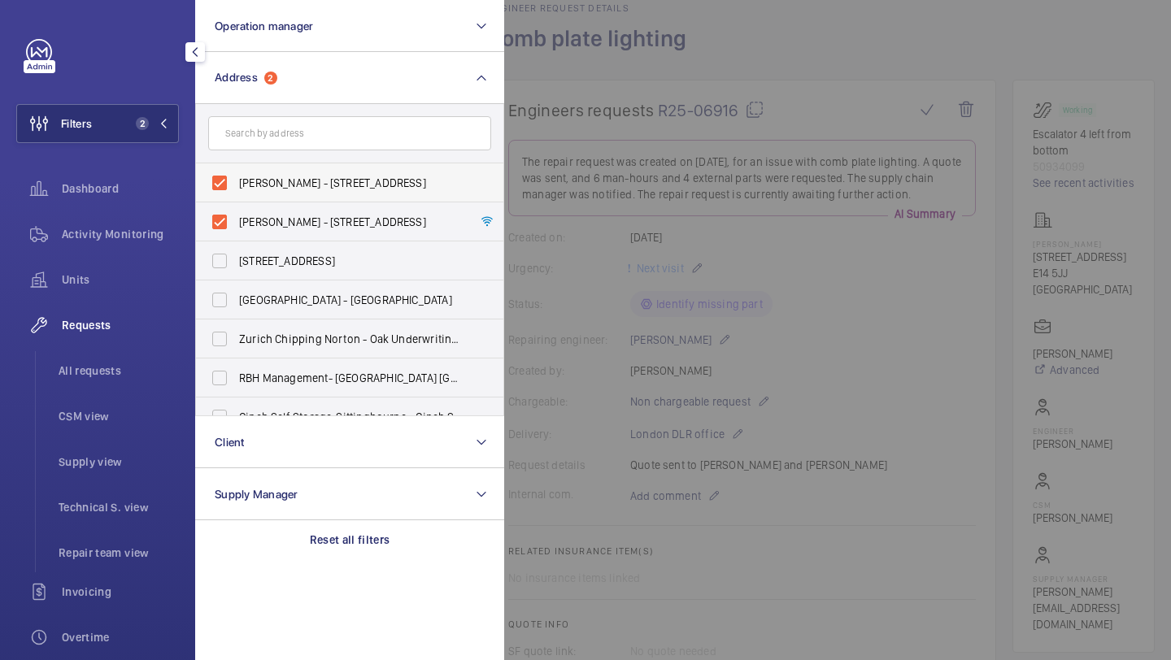
click at [252, 181] on span "[PERSON_NAME] - [STREET_ADDRESS]" at bounding box center [351, 183] width 224 height 16
click at [236, 181] on input "[PERSON_NAME] - [STREET_ADDRESS]" at bounding box center [219, 183] width 33 height 33
checkbox input "false"
click at [246, 205] on label "[PERSON_NAME] - [STREET_ADDRESS]" at bounding box center [337, 221] width 283 height 39
click at [236, 206] on input "[PERSON_NAME] - [STREET_ADDRESS]" at bounding box center [219, 222] width 33 height 33
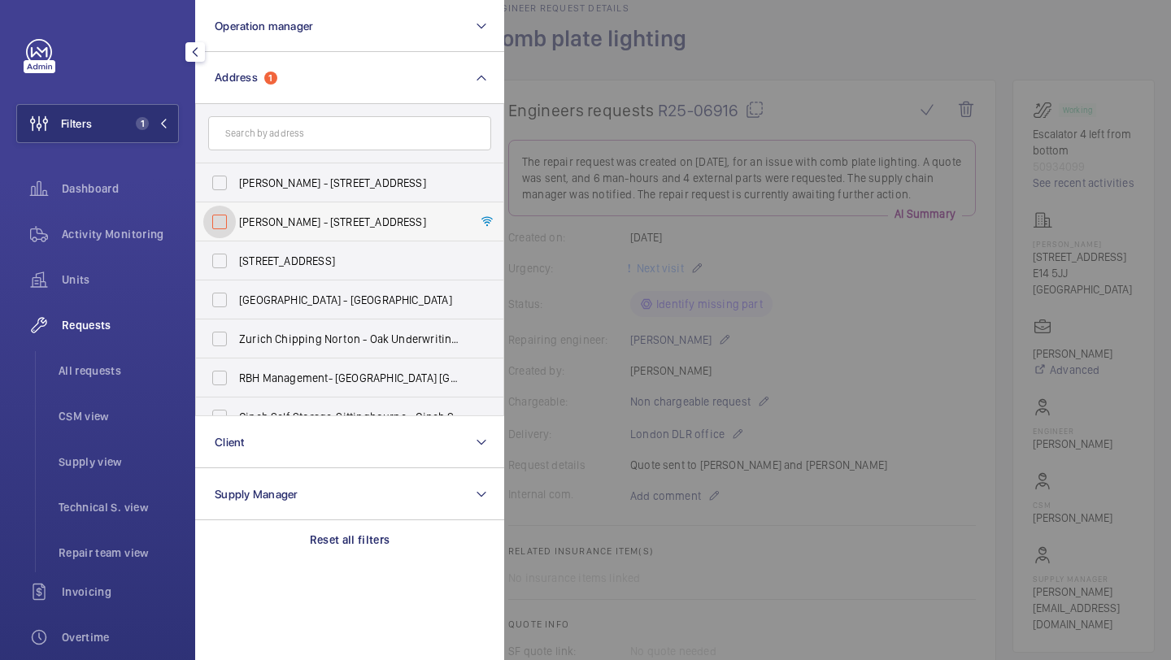
checkbox input "false"
click at [144, 360] on li "All requests" at bounding box center [112, 370] width 133 height 39
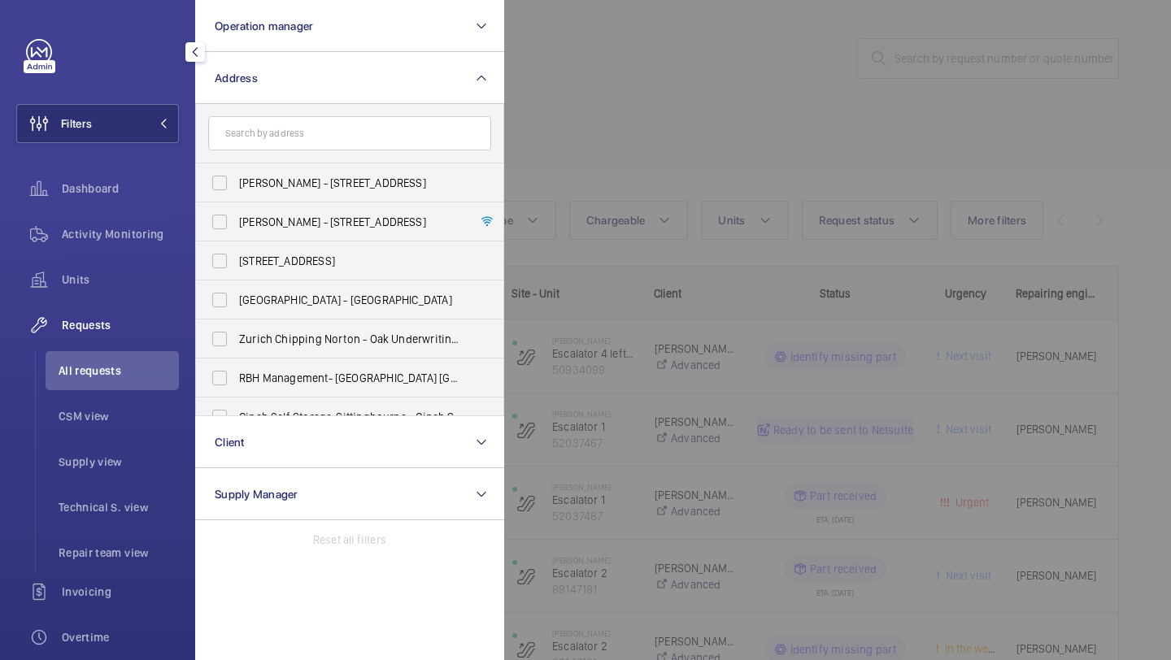
click at [768, 76] on div at bounding box center [1089, 330] width 1171 height 660
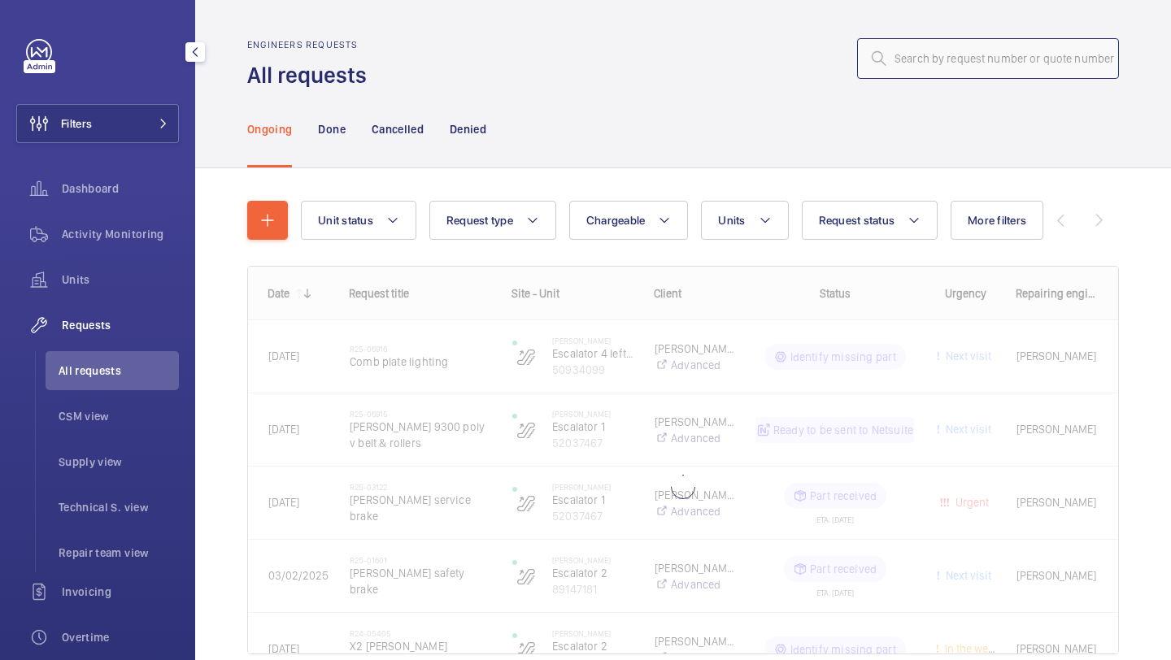
click at [941, 67] on input "text" at bounding box center [988, 58] width 262 height 41
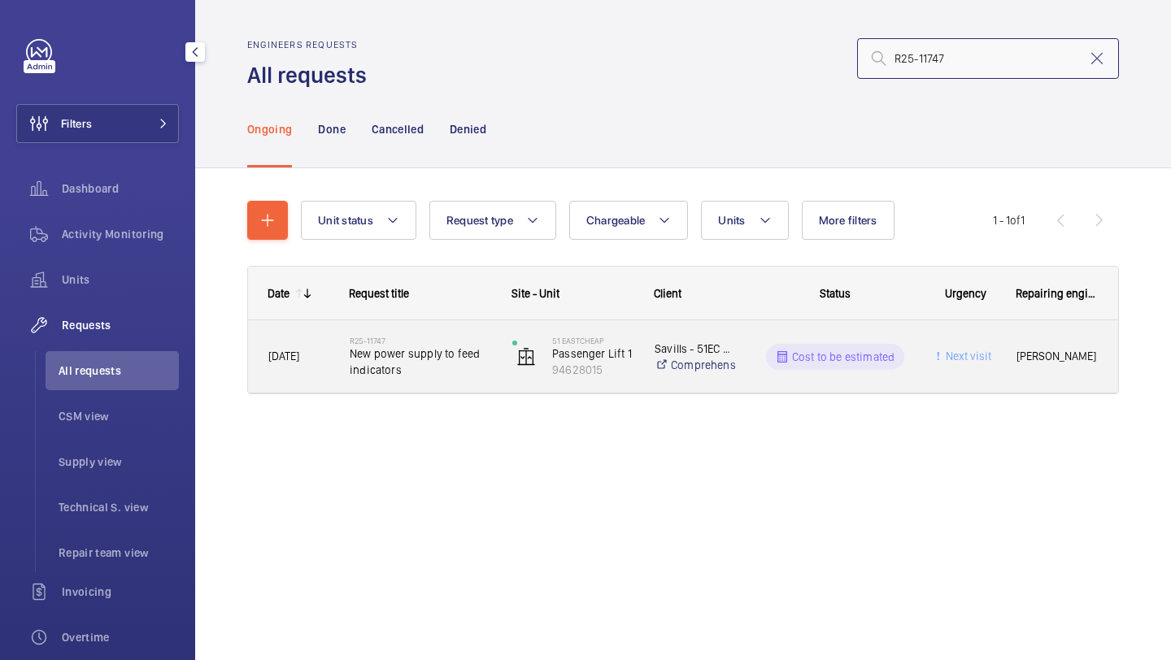
type input "R25-11747"
click at [398, 347] on span "New power supply to feed indicators" at bounding box center [420, 362] width 141 height 33
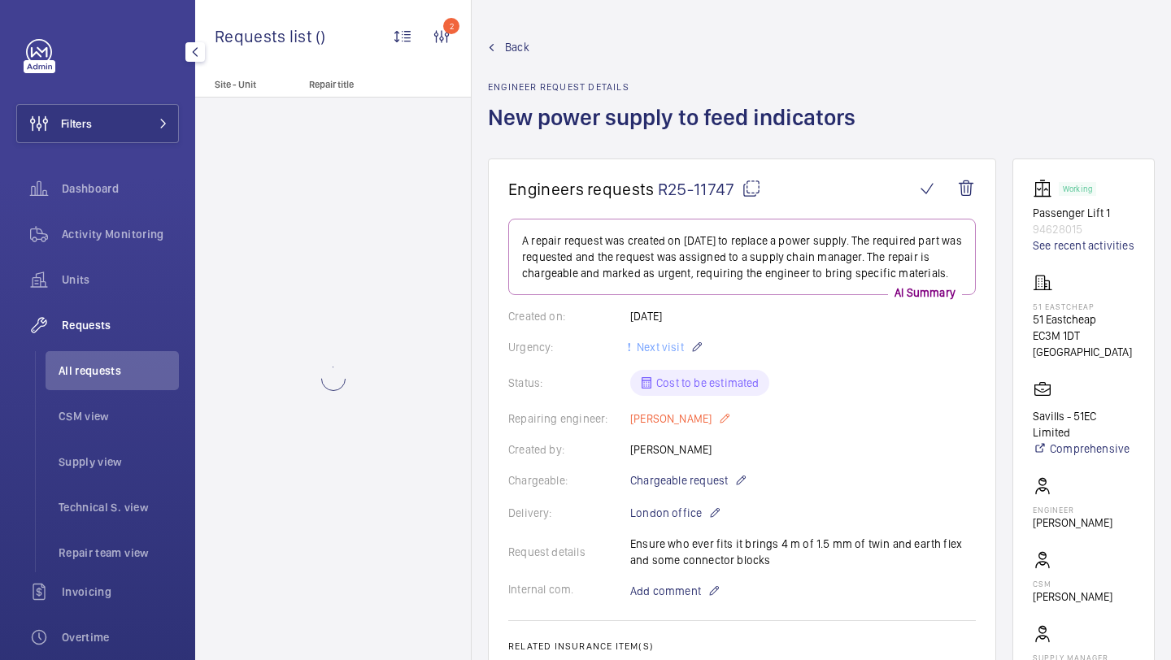
scroll to position [943, 0]
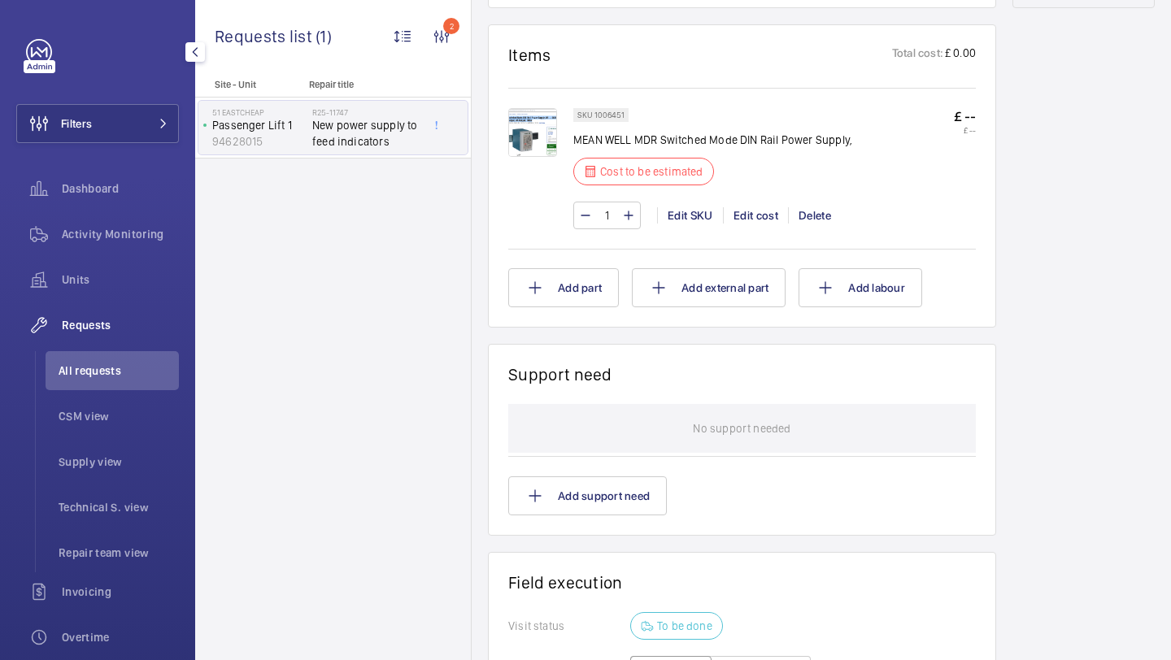
click at [529, 129] on img at bounding box center [532, 132] width 49 height 49
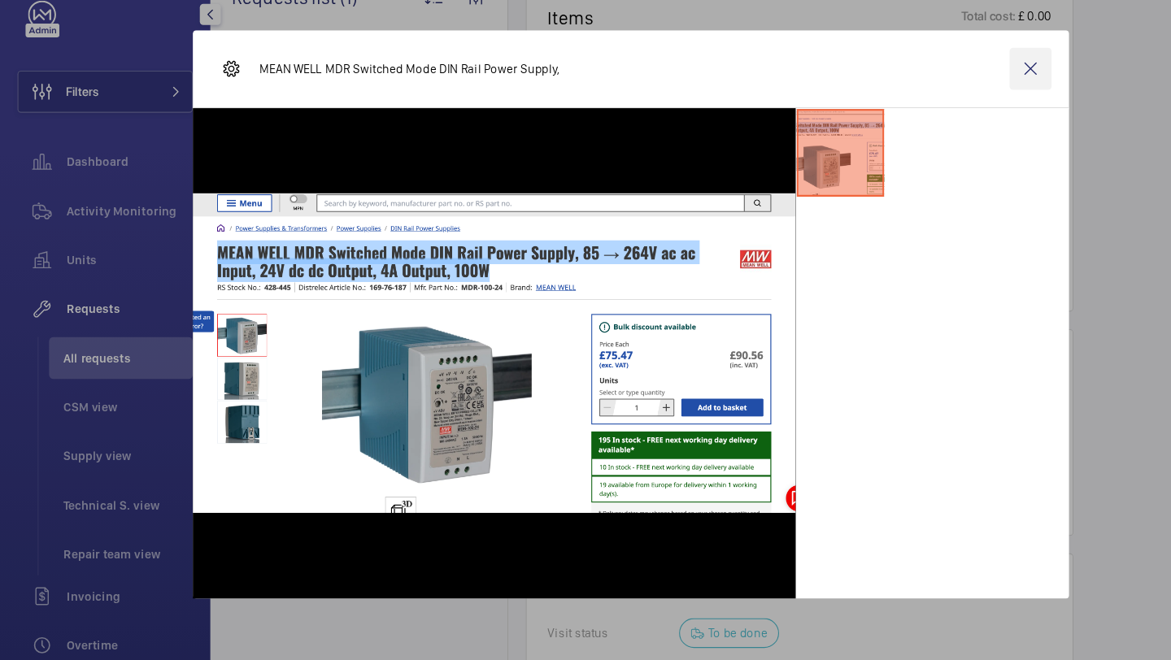
click at [951, 116] on wm-front-icon-button at bounding box center [956, 102] width 39 height 39
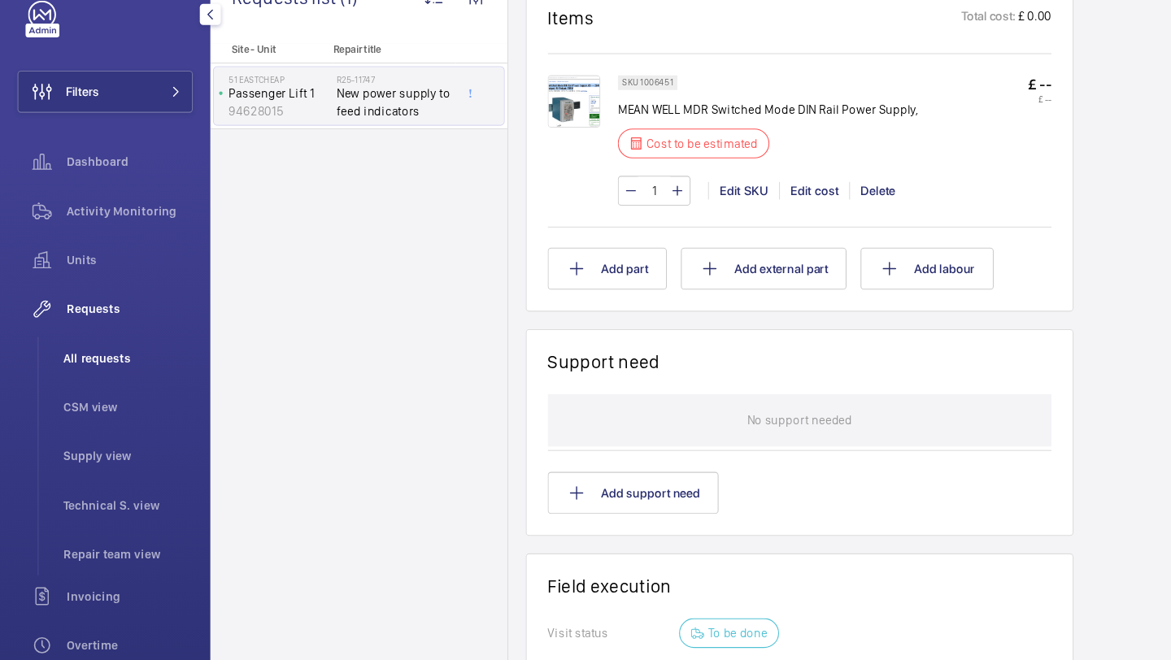
click at [111, 377] on span "All requests" at bounding box center [119, 371] width 120 height 16
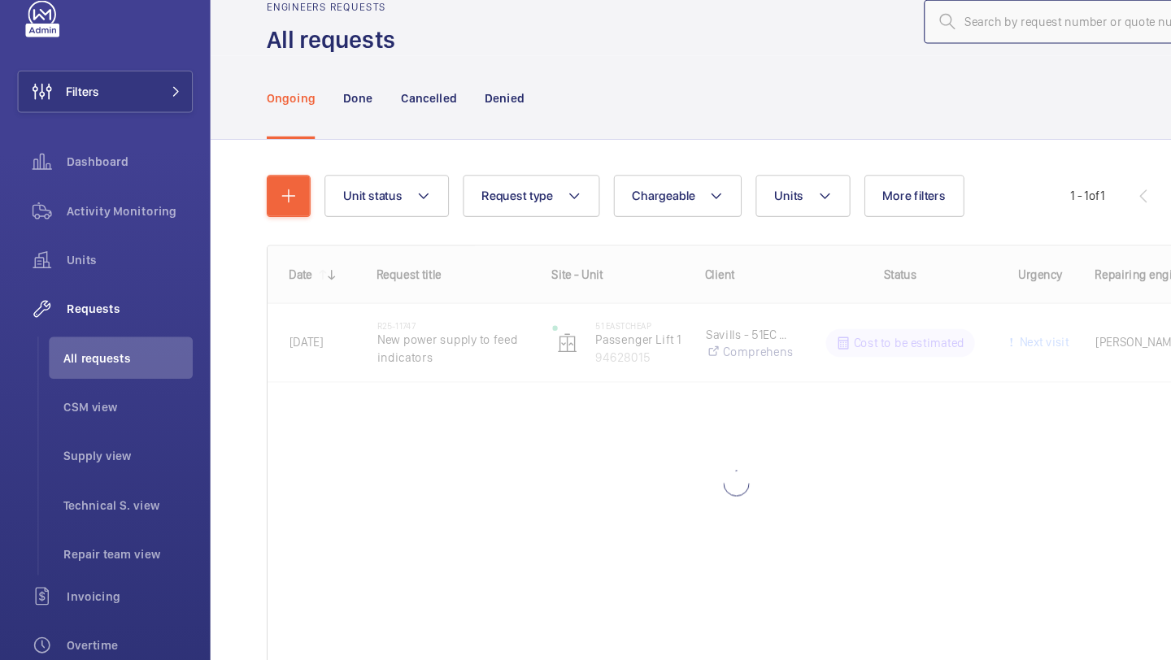
click at [902, 61] on input "text" at bounding box center [988, 58] width 262 height 41
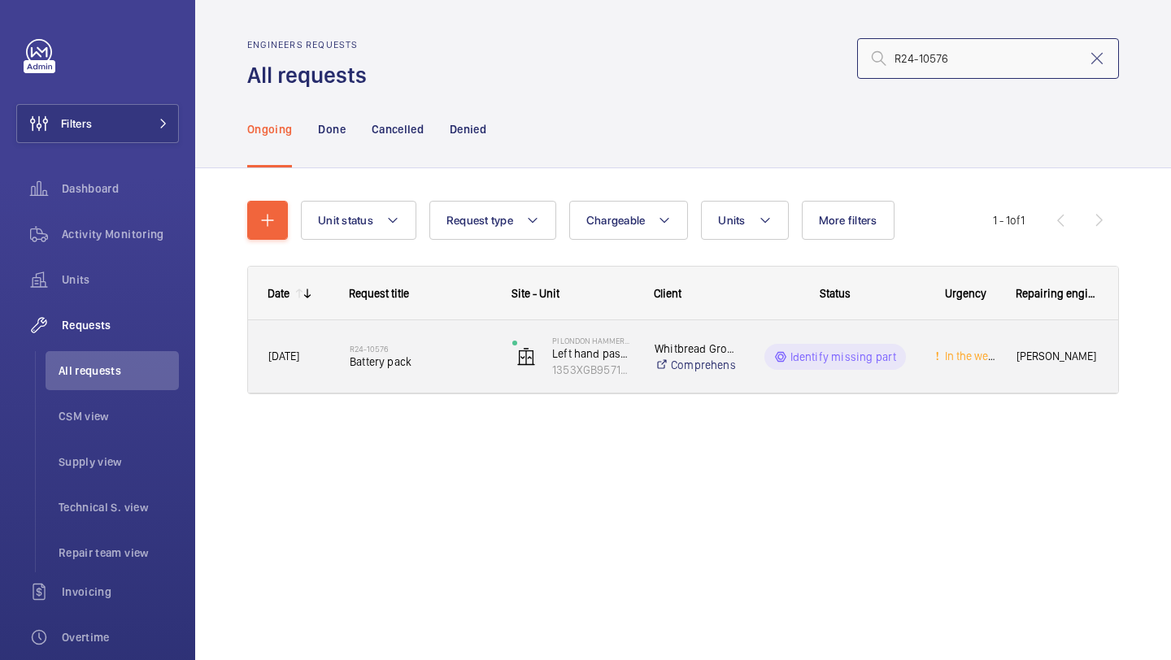
type input "R24-10576"
click at [416, 355] on span "Battery pack" at bounding box center [420, 362] width 141 height 16
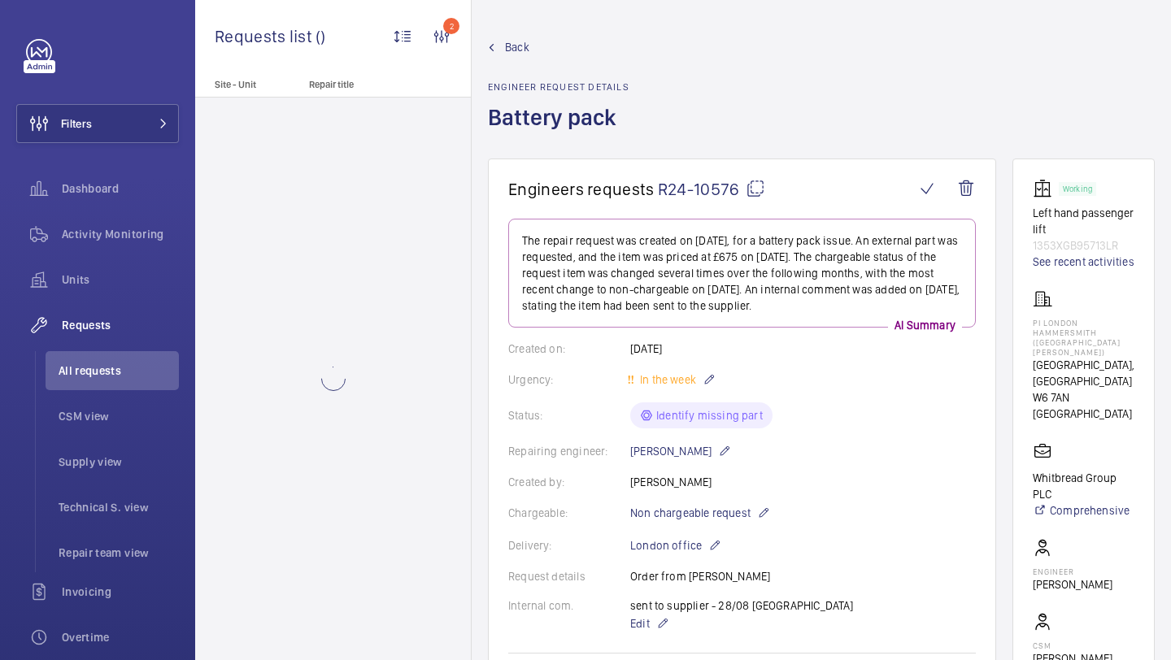
scroll to position [591, 0]
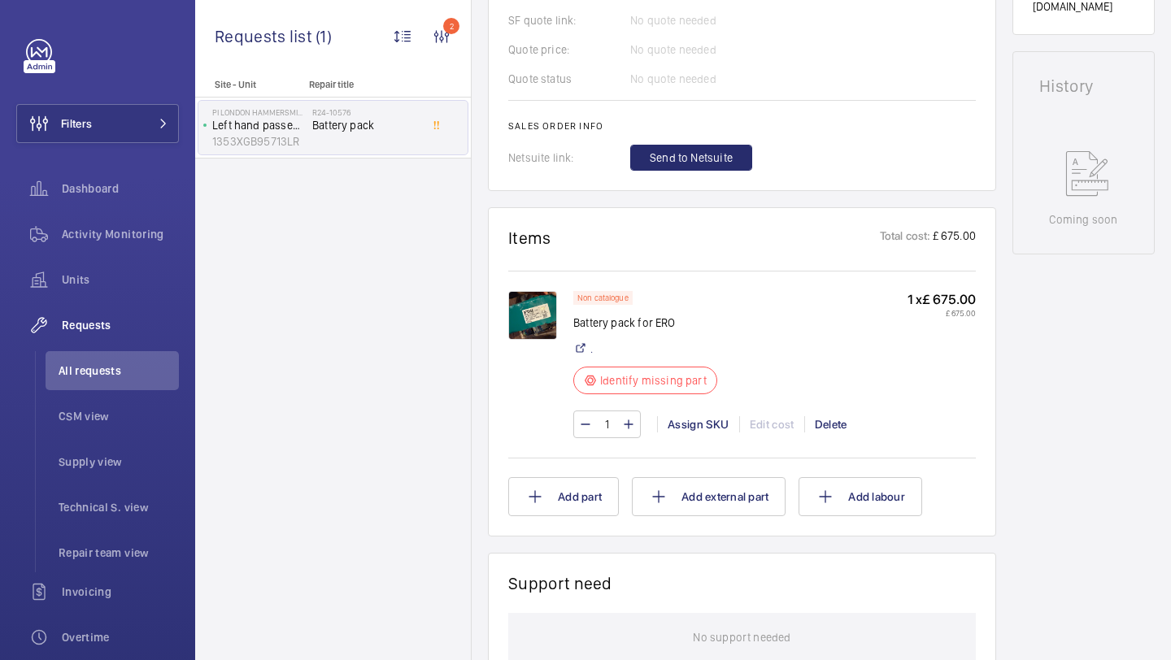
scroll to position [838, 0]
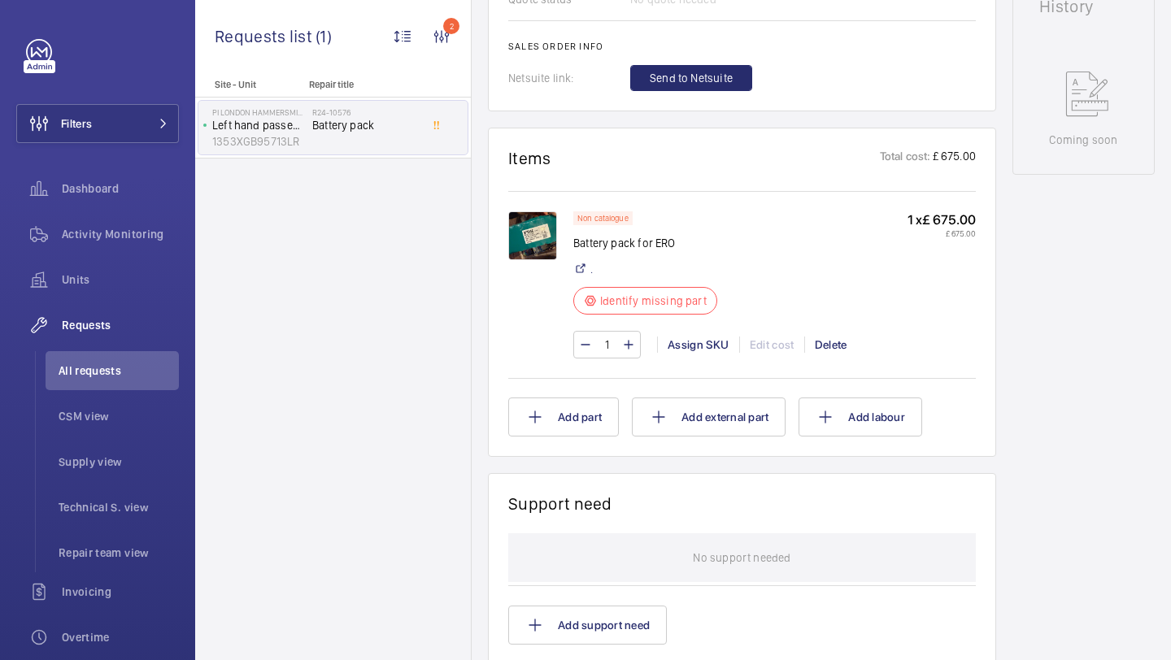
click at [541, 245] on img at bounding box center [532, 235] width 49 height 49
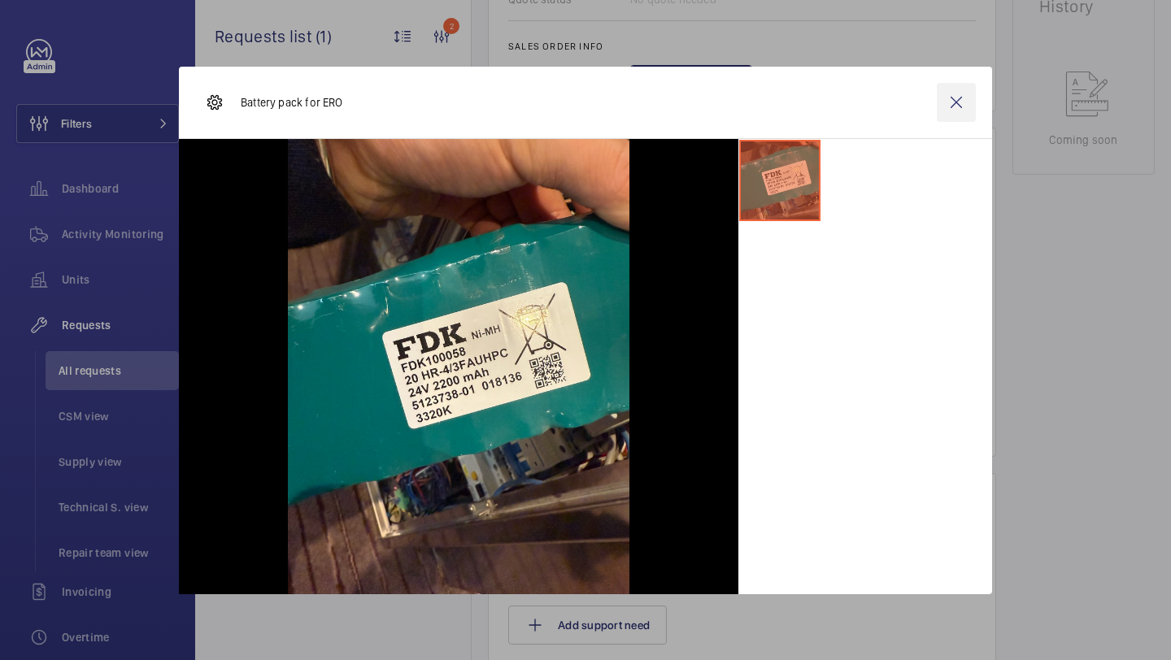
click at [955, 101] on wm-front-icon-button at bounding box center [956, 102] width 39 height 39
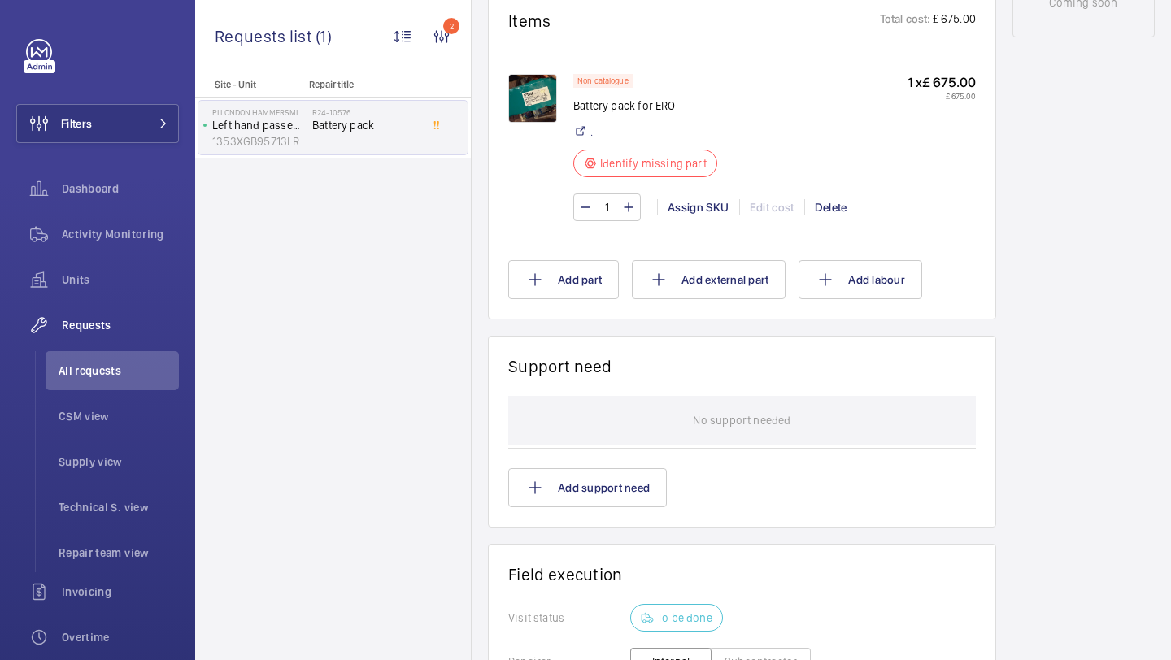
scroll to position [977, 0]
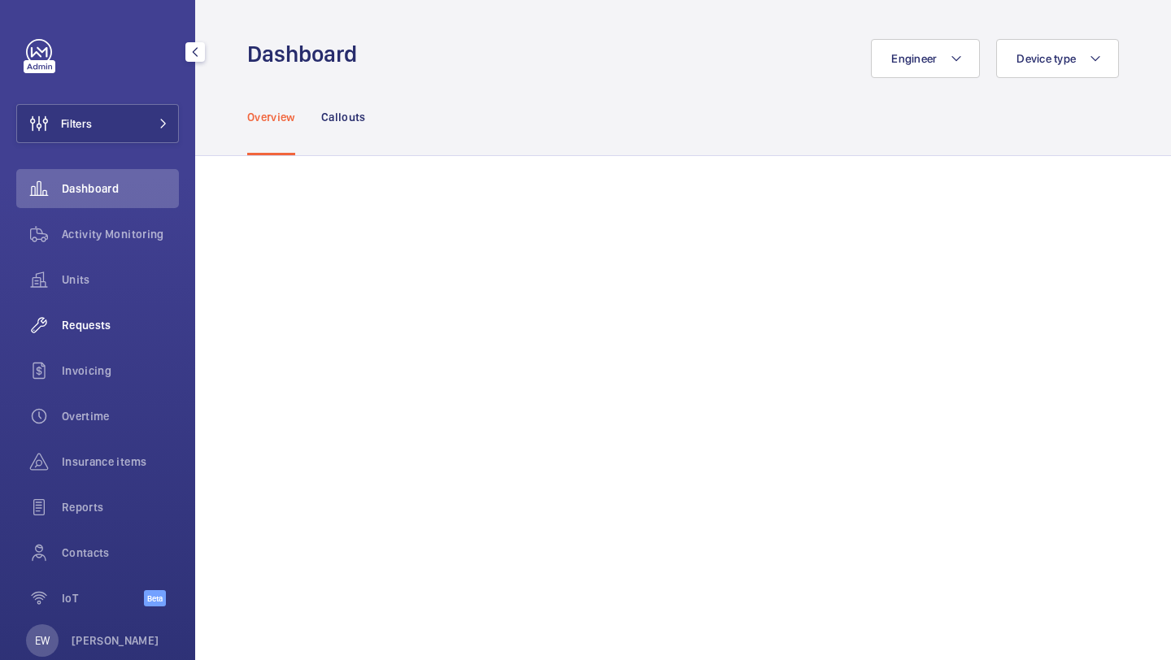
click at [86, 338] on div "Requests" at bounding box center [97, 325] width 163 height 39
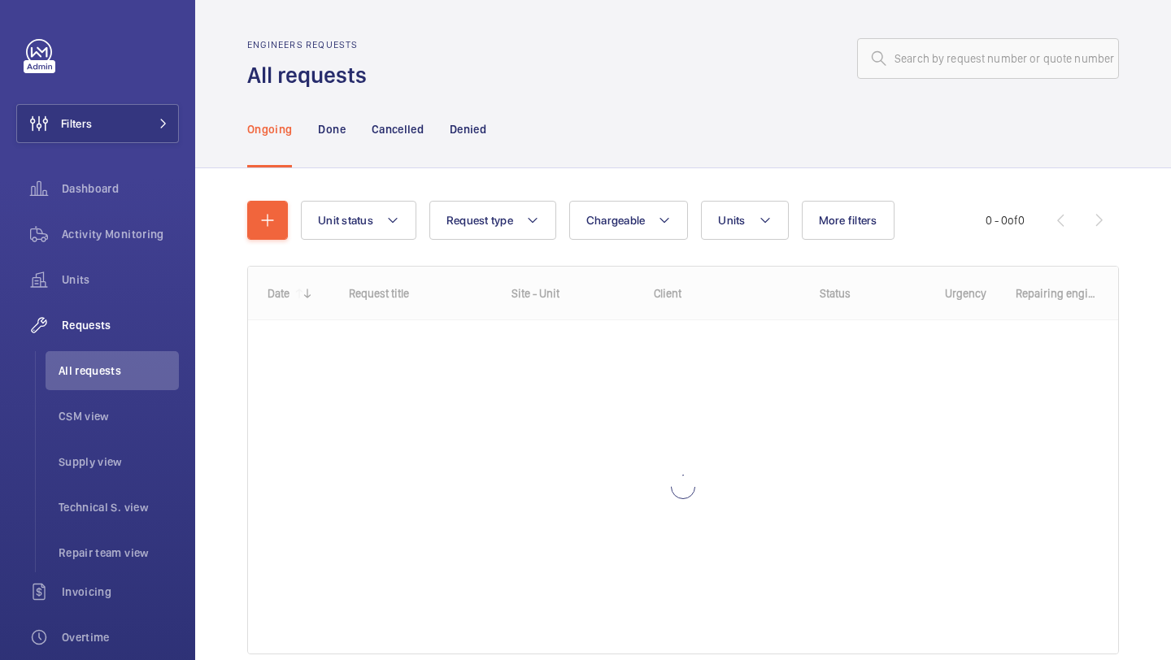
click at [956, 81] on div "Engineers requests All requests" at bounding box center [683, 64] width 872 height 51
click at [955, 72] on input "text" at bounding box center [988, 58] width 262 height 41
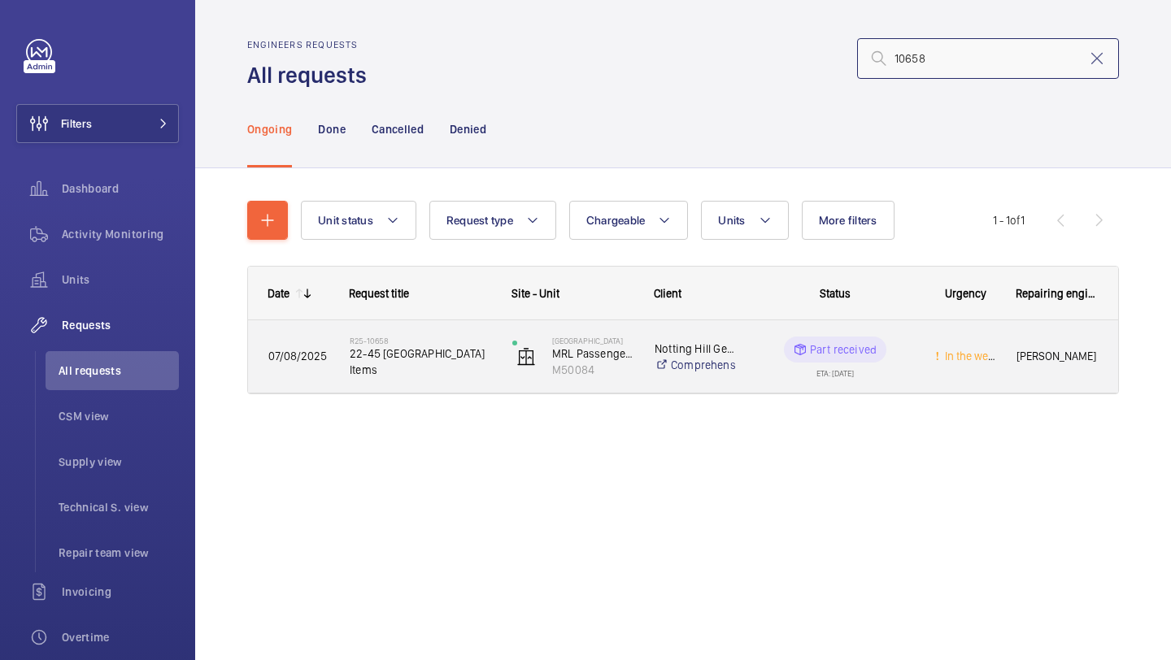
type input "10658"
click at [466, 343] on h2 "R25-10658" at bounding box center [420, 341] width 141 height 10
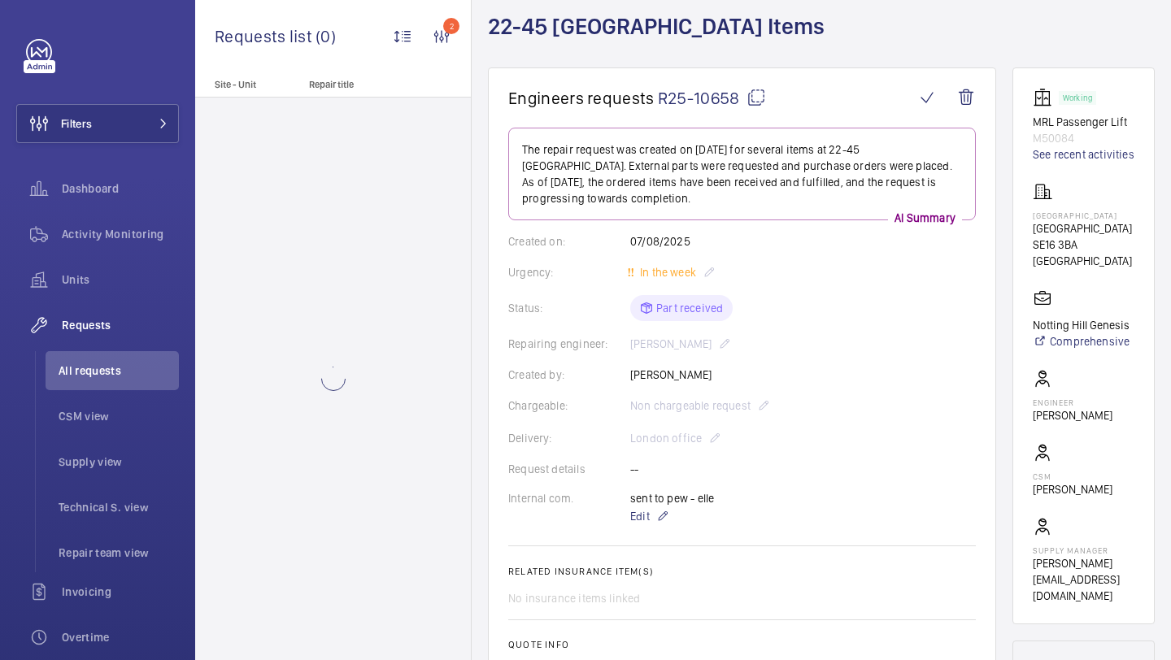
scroll to position [92, 0]
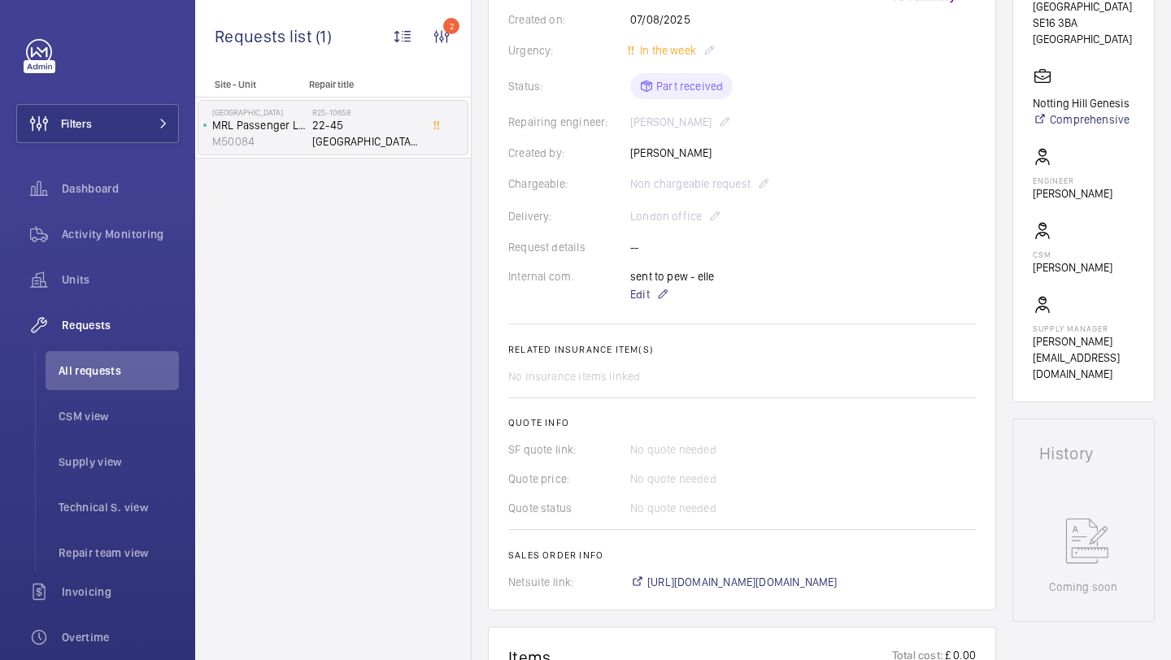
scroll to position [461, 0]
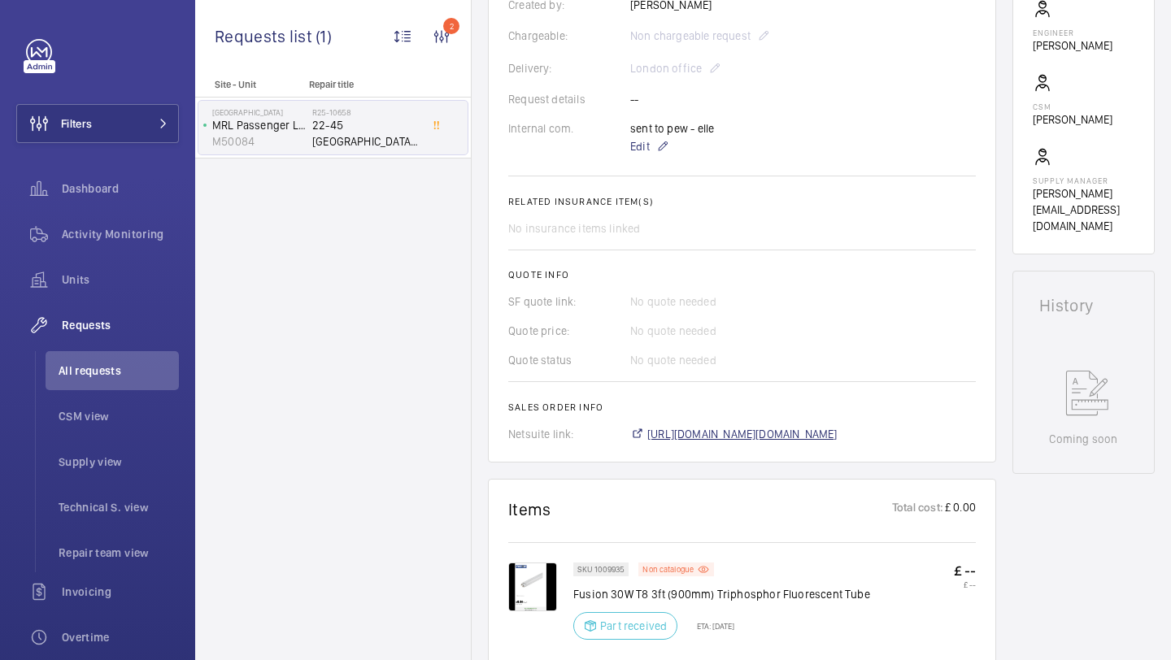
click at [679, 434] on span "https://6461500.app.netsuite.com/app/accounting/transactions/salesord.nl?id=289…" at bounding box center [742, 434] width 190 height 16
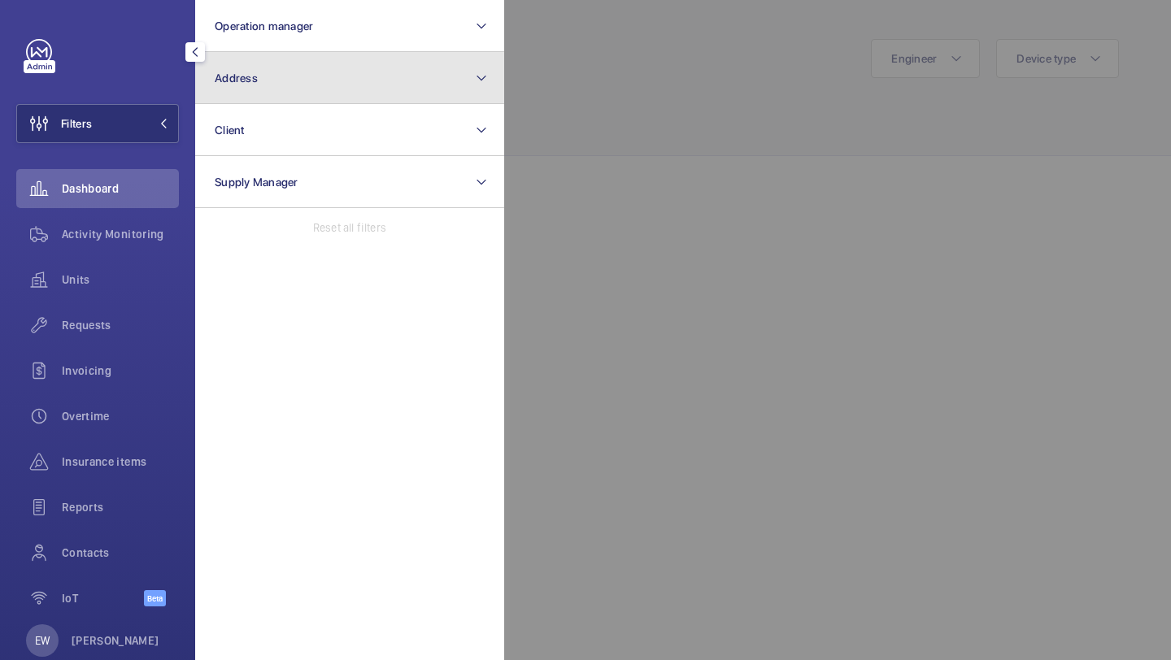
click at [303, 85] on button "Address" at bounding box center [349, 78] width 309 height 52
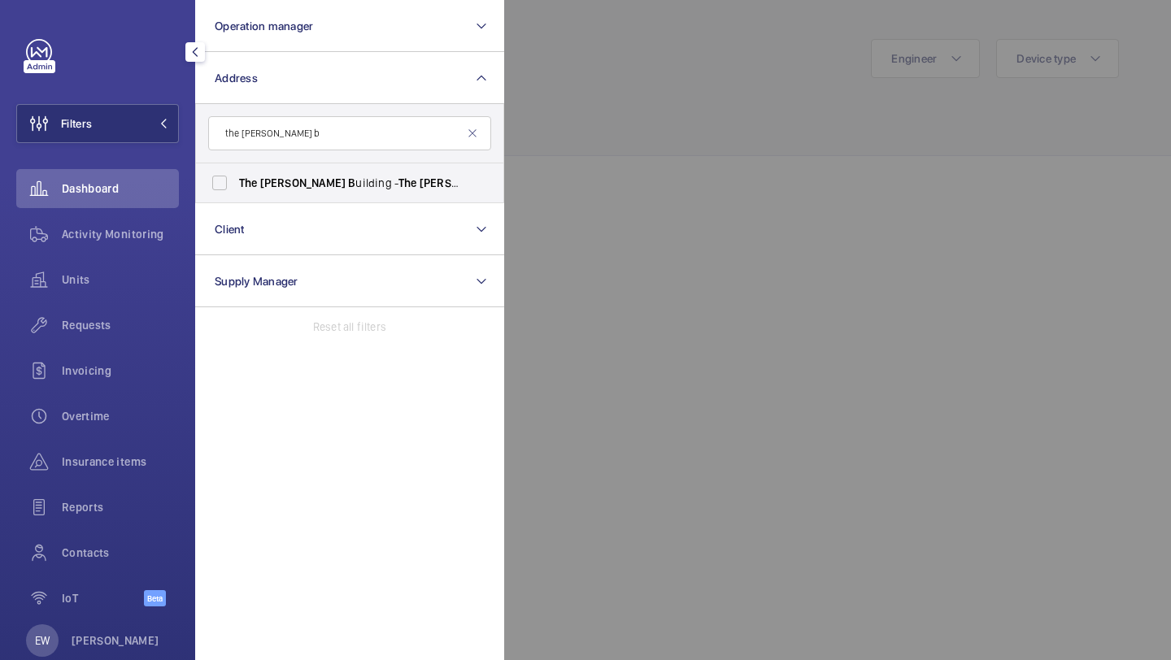
type input "the [PERSON_NAME] b"
click at [289, 178] on span "[PERSON_NAME]" at bounding box center [302, 182] width 85 height 13
click at [236, 178] on input "The [PERSON_NAME] B uilding - The [PERSON_NAME] B uilding, MAIDENHEAD SL6 1RL" at bounding box center [219, 183] width 33 height 33
checkbox input "true"
click at [124, 336] on div "Requests" at bounding box center [97, 325] width 163 height 39
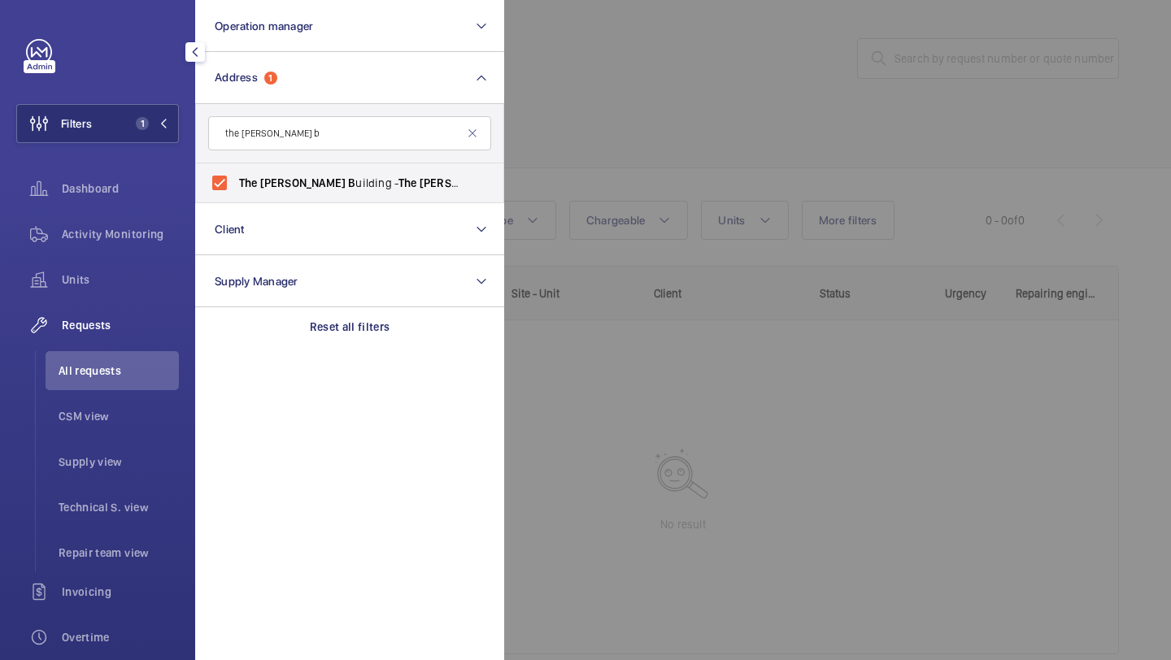
click at [647, 152] on div at bounding box center [1089, 330] width 1171 height 660
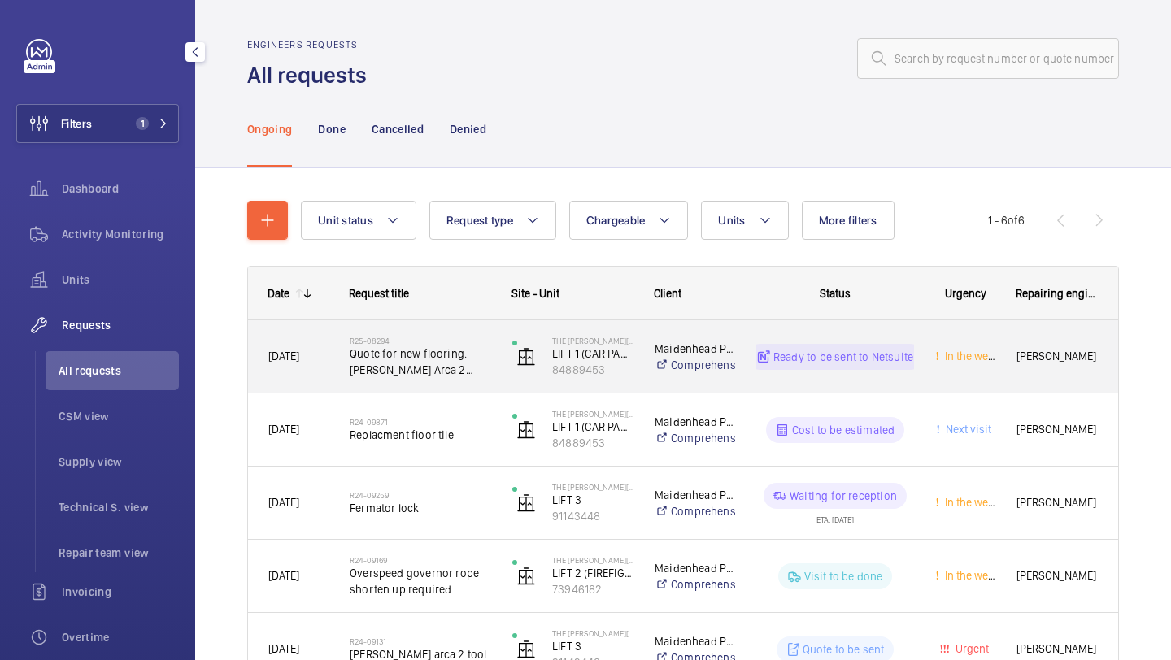
click at [414, 343] on h2 "R25-08294" at bounding box center [420, 341] width 141 height 10
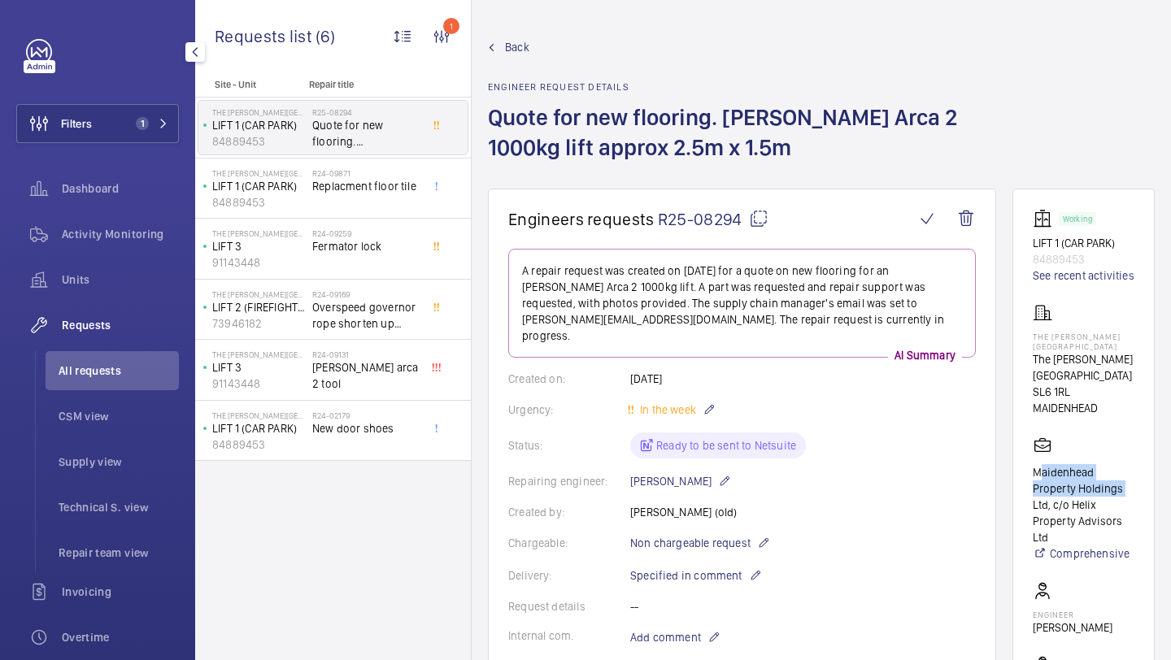
drag, startPoint x: 1034, startPoint y: 445, endPoint x: 1121, endPoint y: 460, distance: 88.4
click at [1121, 464] on p "Maidenhead Property Holdings Ltd, c/o Helix Property Advisors Ltd" at bounding box center [1084, 504] width 102 height 81
copy p "Maidenhead Property Holdings"
click at [158, 239] on span "Activity Monitoring" at bounding box center [120, 234] width 117 height 16
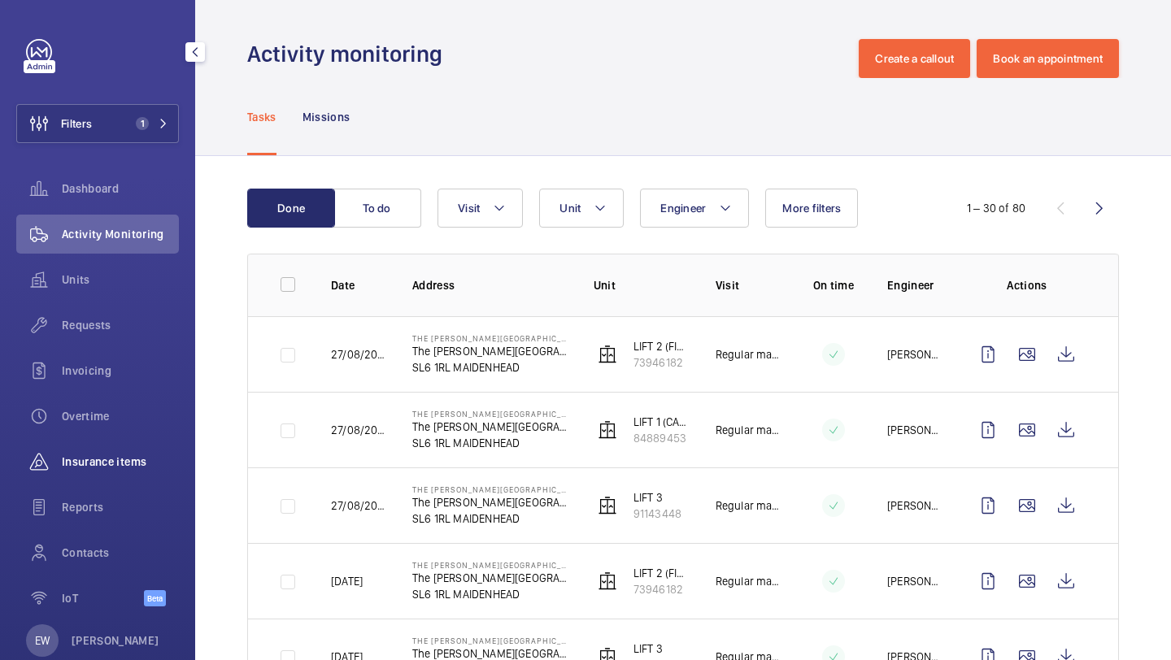
scroll to position [36, 0]
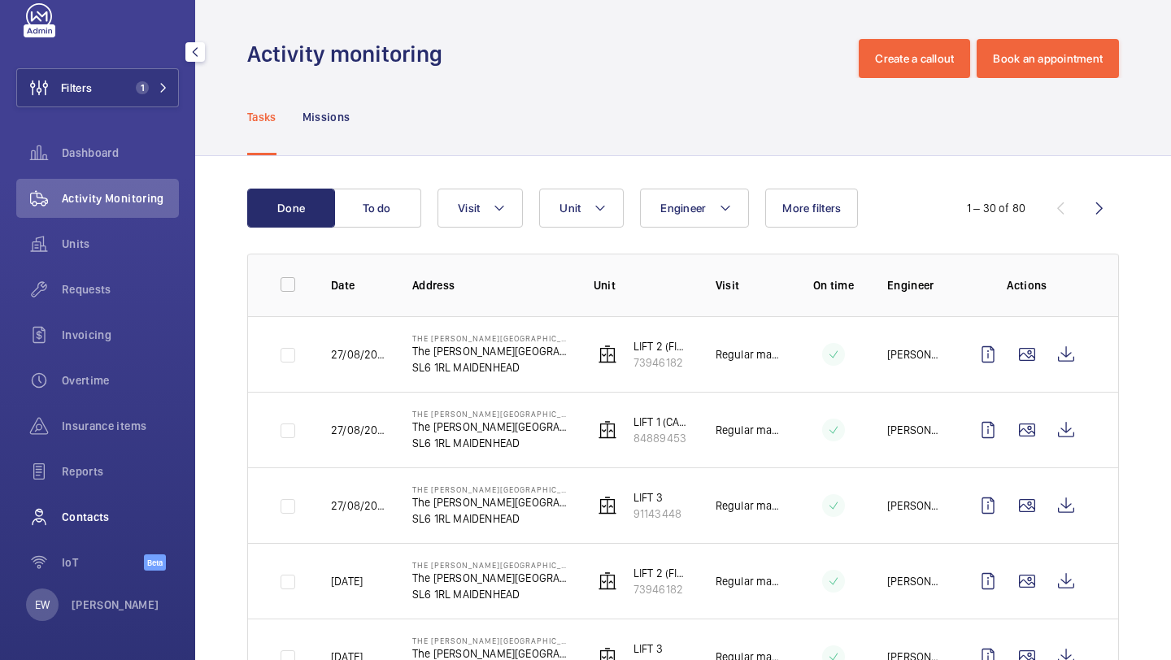
click at [98, 509] on span "Contacts" at bounding box center [120, 517] width 117 height 16
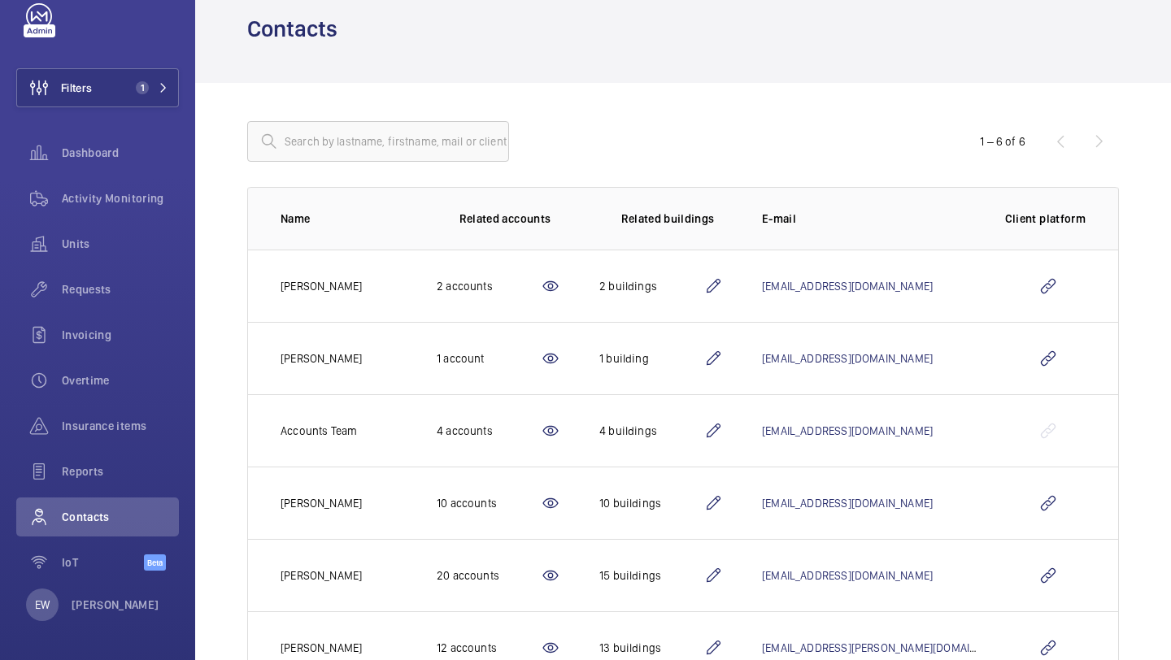
scroll to position [85, 0]
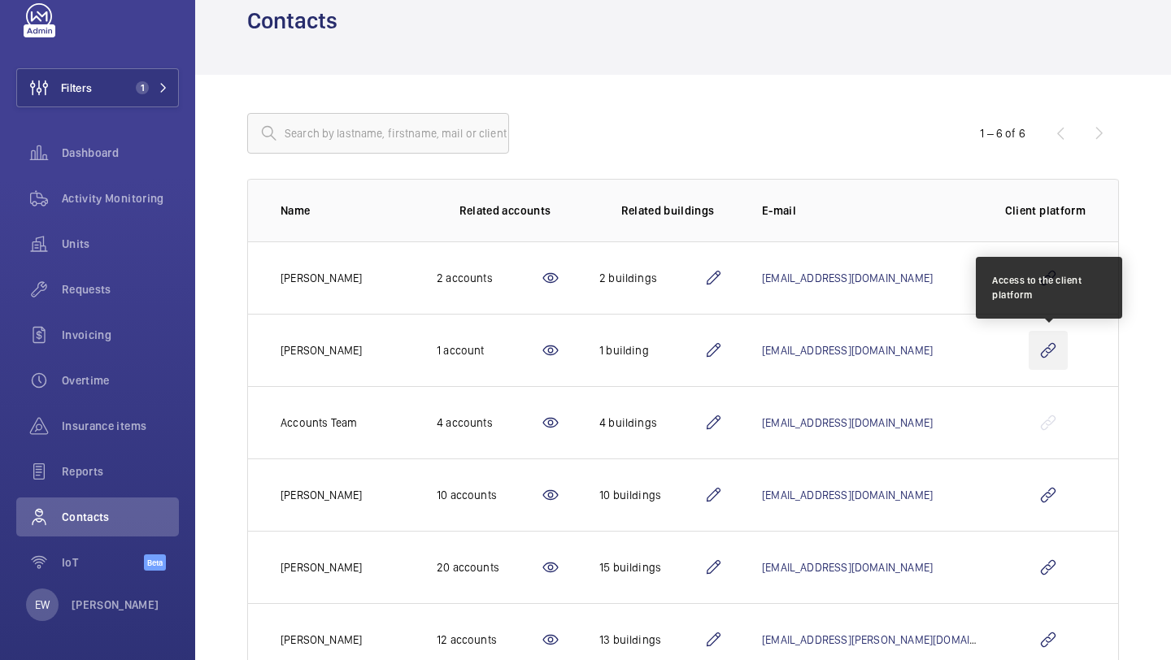
click at [1041, 342] on wm-front-icon-button at bounding box center [1048, 350] width 39 height 39
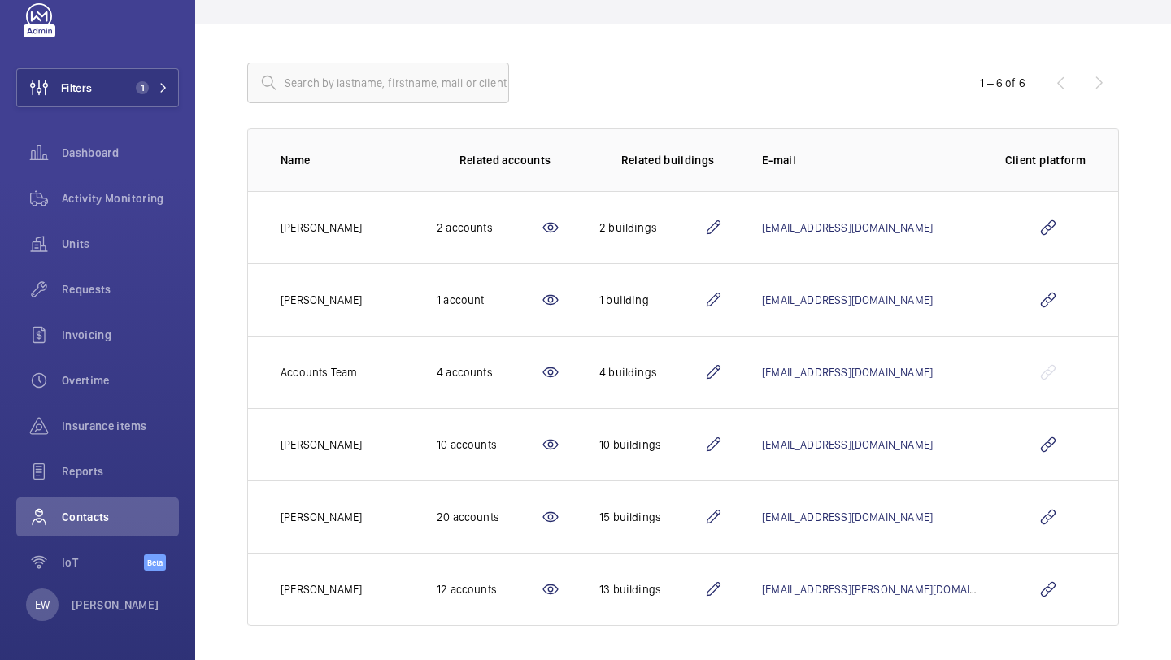
scroll to position [141, 0]
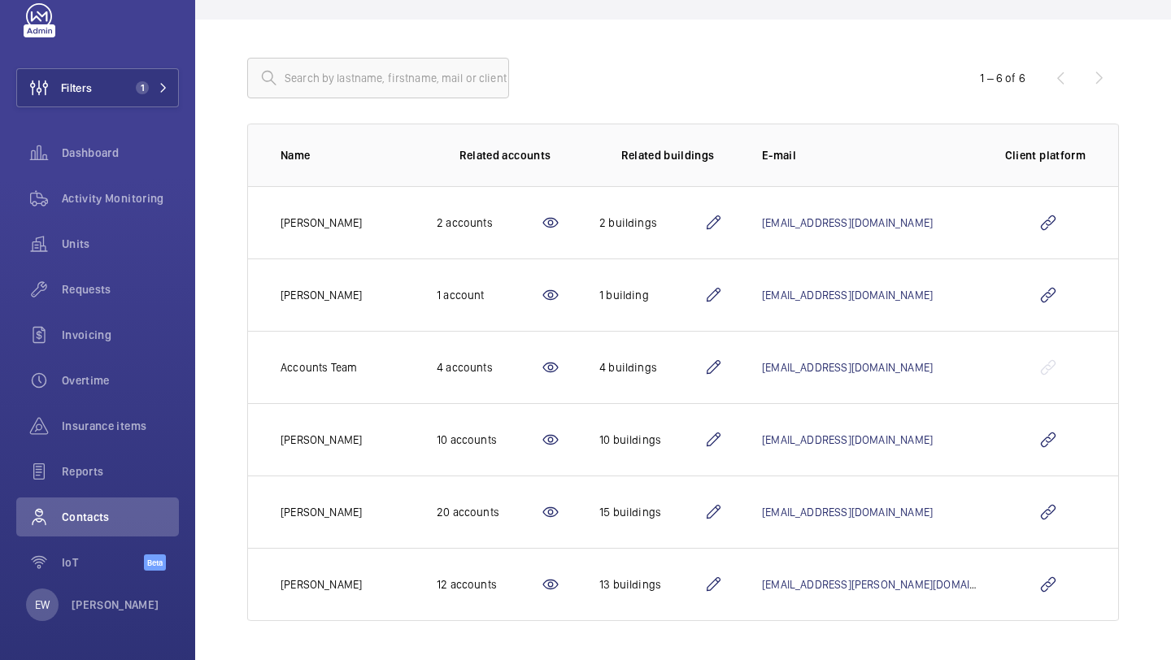
click at [723, 294] on mat-icon at bounding box center [713, 295] width 20 height 20
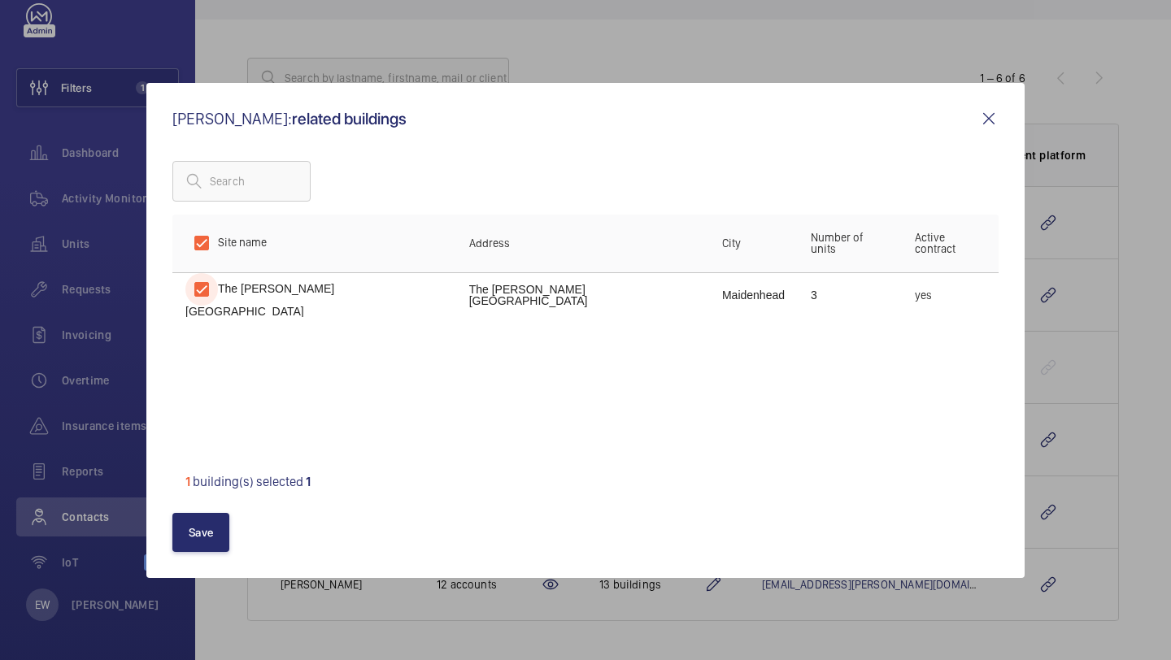
click at [207, 290] on input "checkbox" at bounding box center [201, 289] width 33 height 33
checkbox input "false"
click at [206, 296] on input "checkbox" at bounding box center [201, 289] width 33 height 33
checkbox input "true"
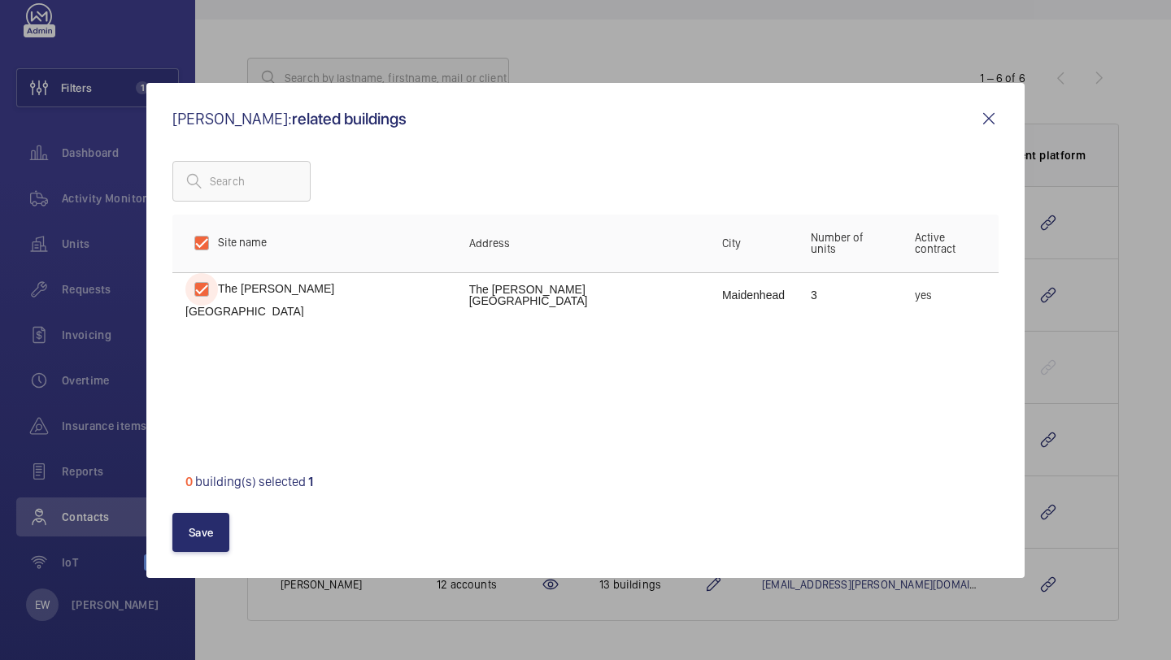
checkbox input "true"
click at [206, 528] on button "Save" at bounding box center [200, 532] width 57 height 39
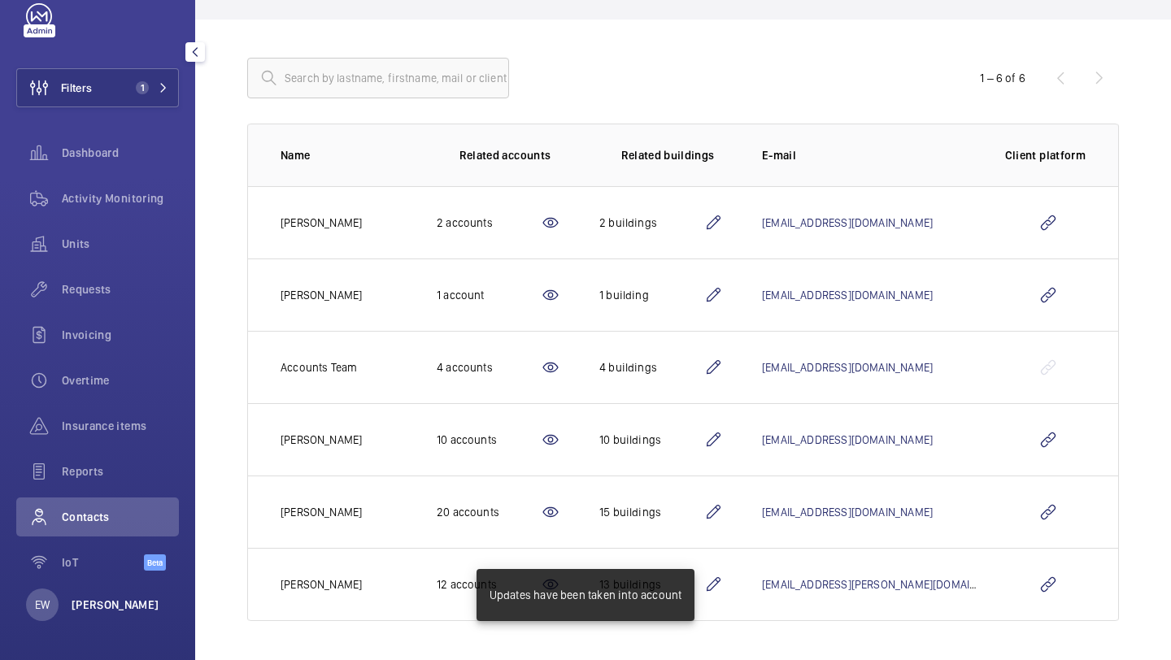
click at [101, 606] on p "Elle Wadman" at bounding box center [116, 605] width 88 height 16
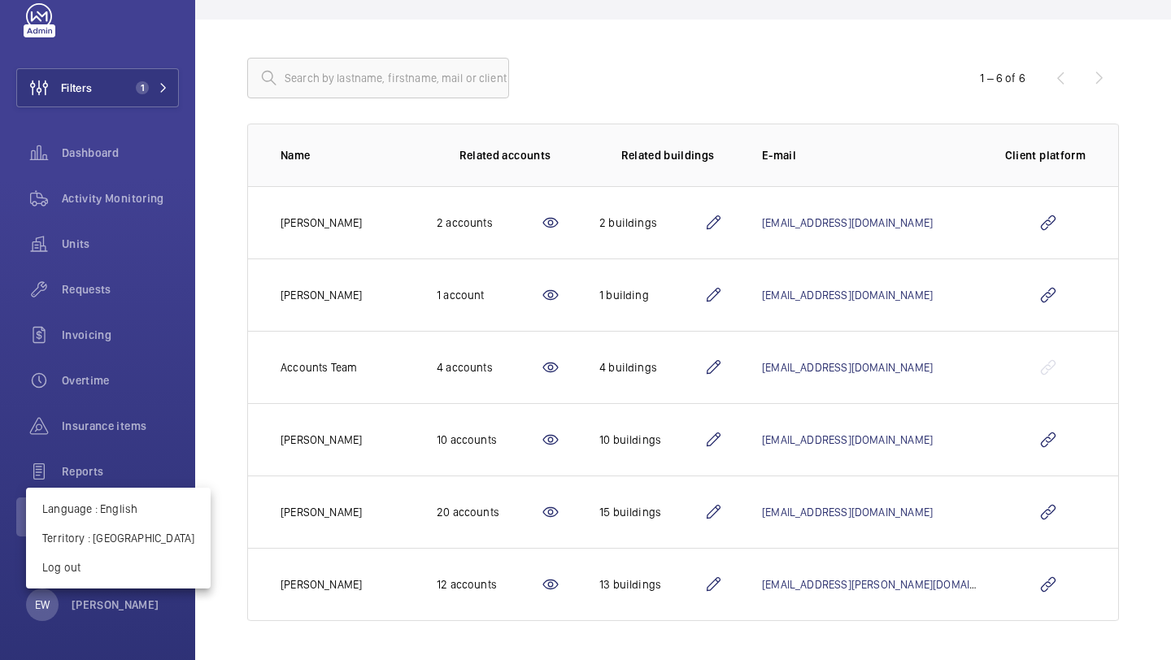
click at [607, 59] on div at bounding box center [585, 330] width 1171 height 660
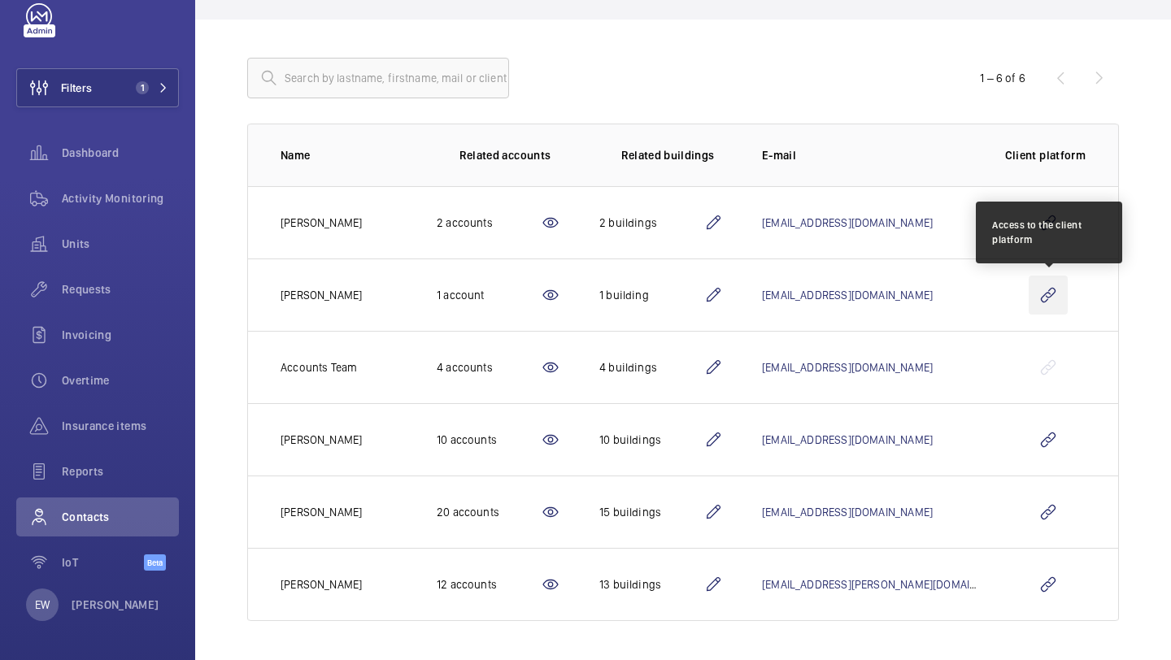
click at [1051, 284] on wm-front-icon-button at bounding box center [1048, 295] width 39 height 39
